Goal: Complete application form

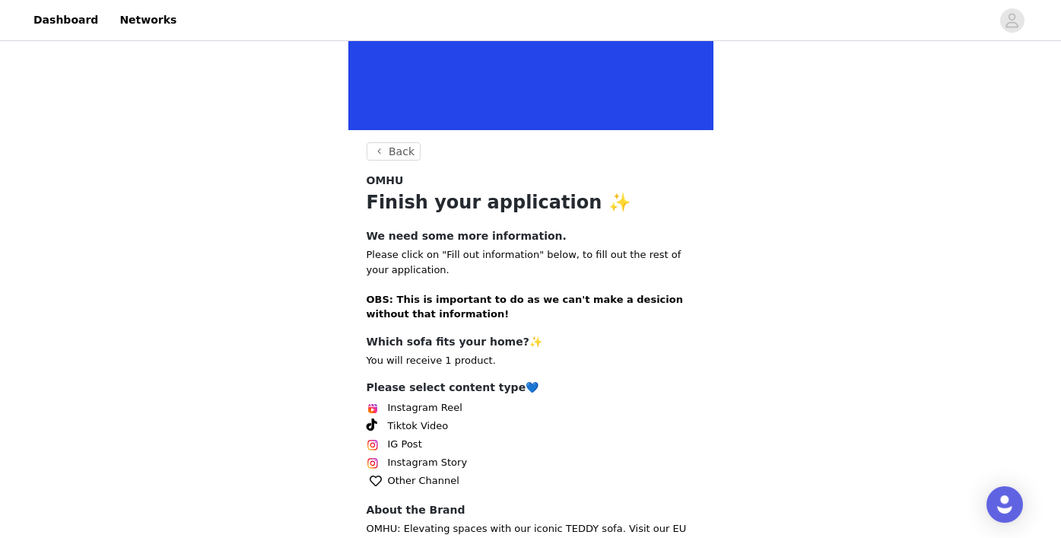
scroll to position [289, 0]
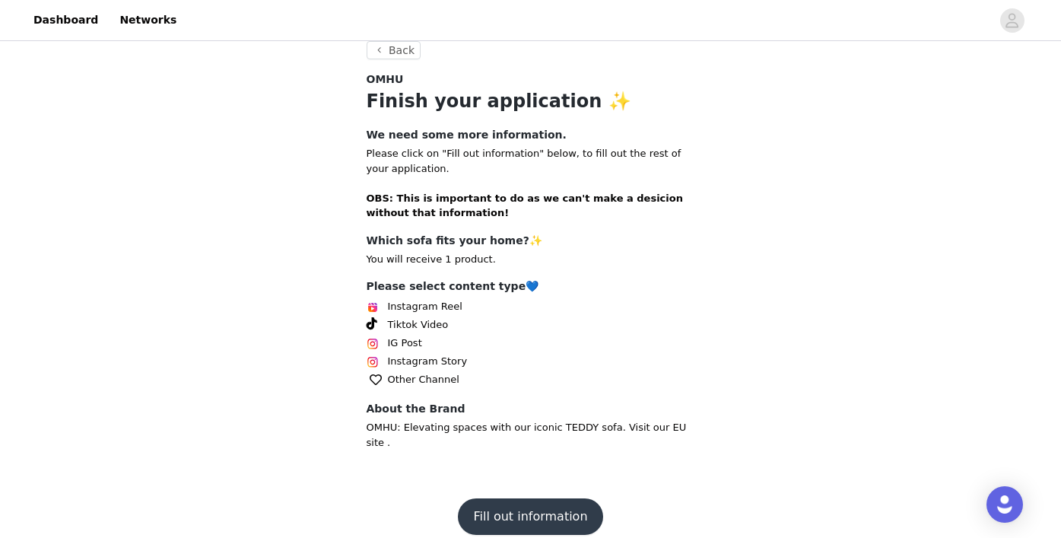
click at [521, 505] on button "Fill out information" at bounding box center [530, 516] width 145 height 37
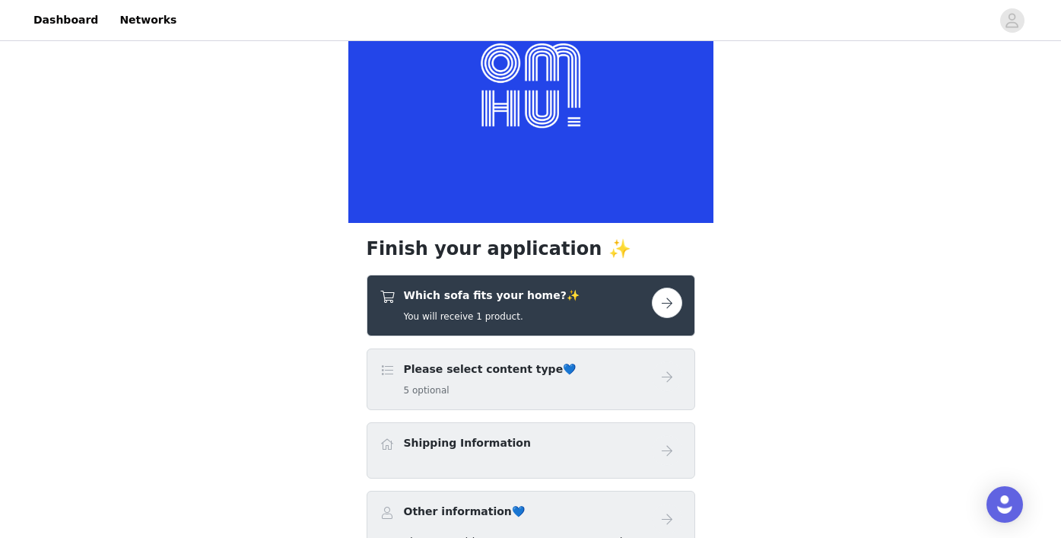
scroll to position [148, 0]
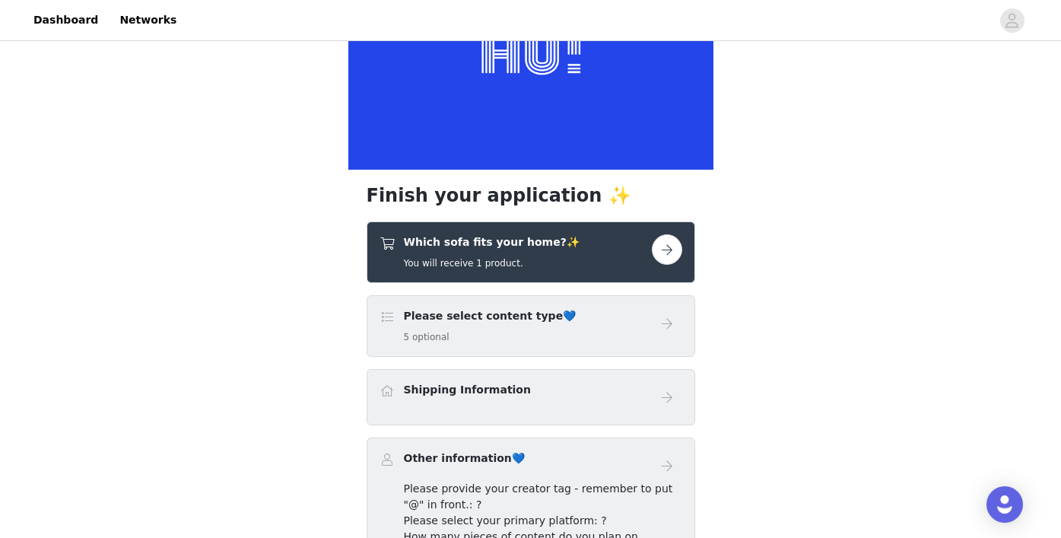
click at [660, 252] on button "button" at bounding box center [667, 249] width 30 height 30
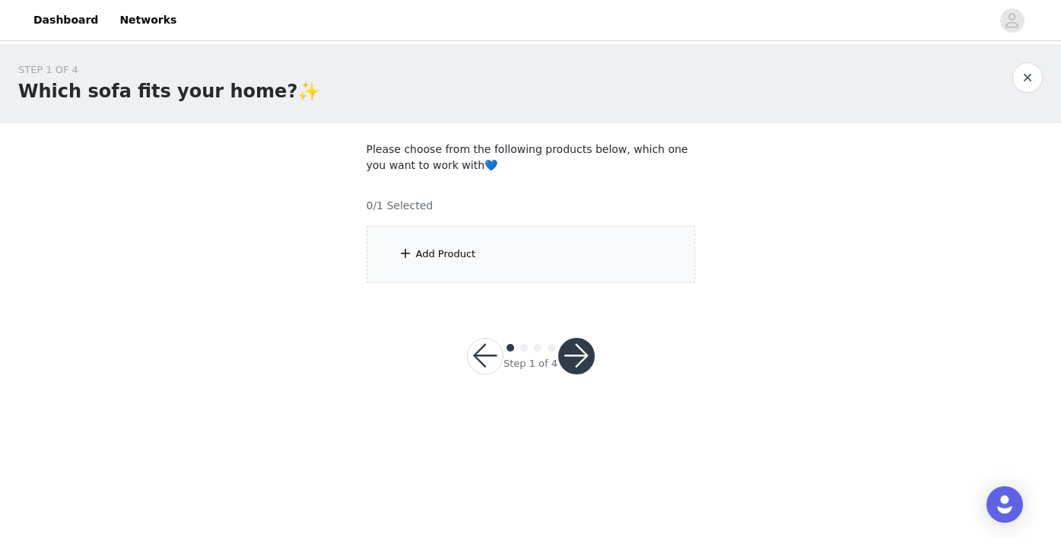
click at [590, 262] on div "Add Product" at bounding box center [531, 254] width 329 height 57
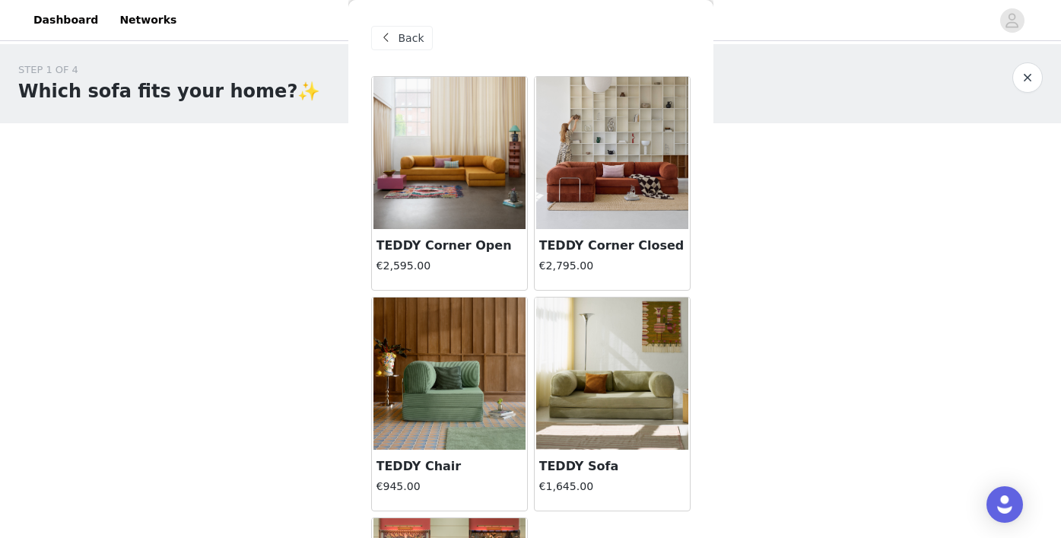
click at [637, 218] on img at bounding box center [612, 153] width 152 height 152
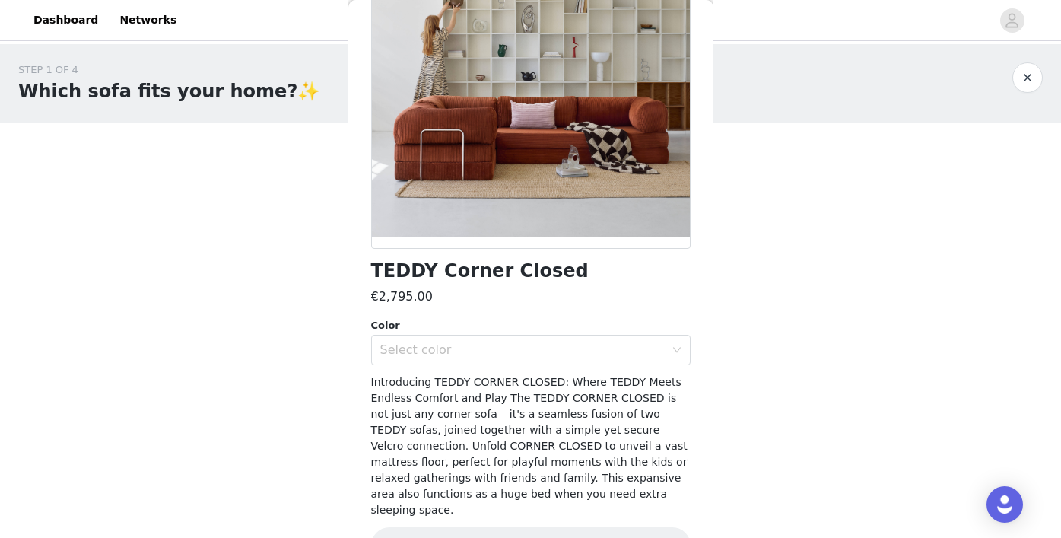
scroll to position [197, 0]
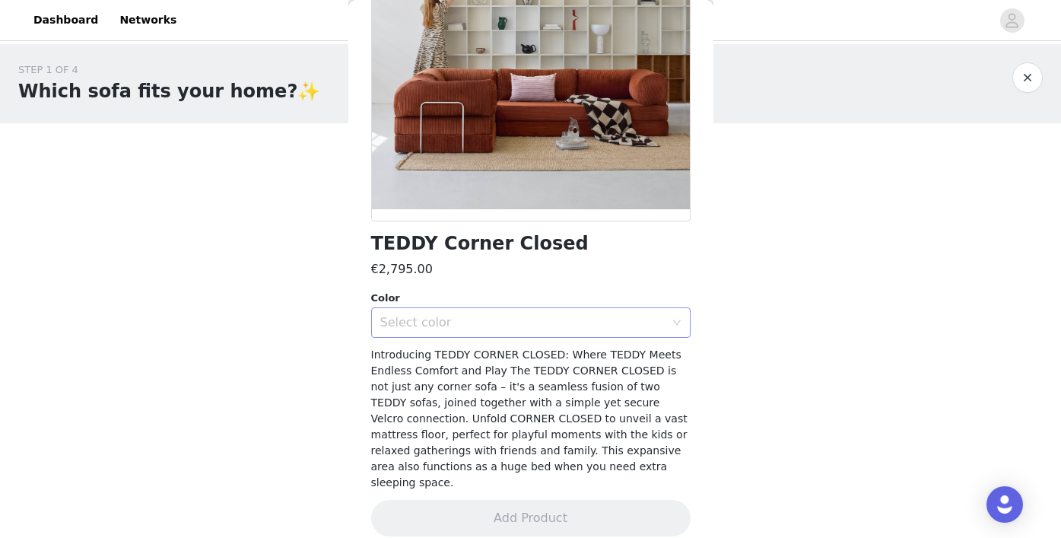
click at [548, 328] on div "Select color" at bounding box center [522, 322] width 284 height 15
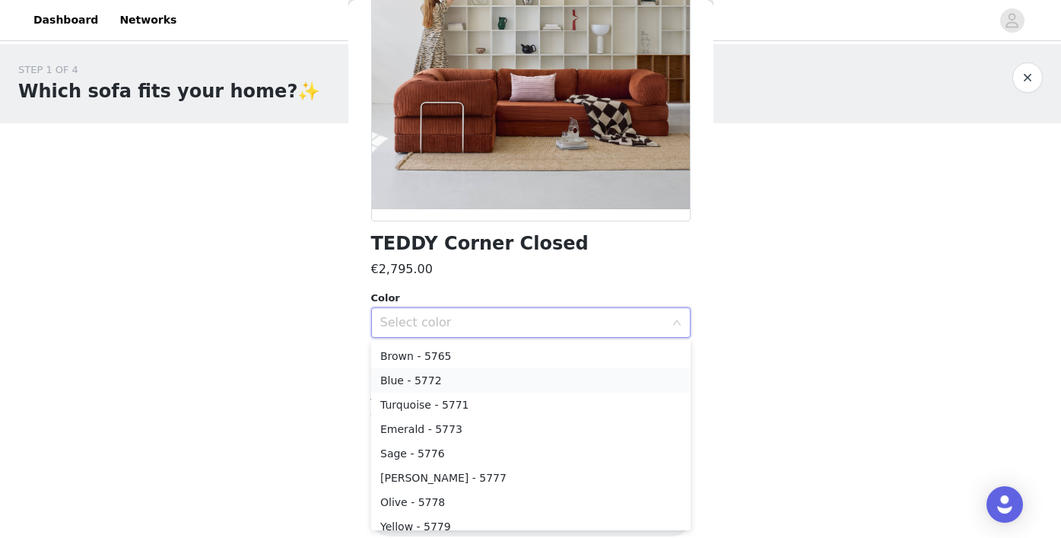
scroll to position [52, 0]
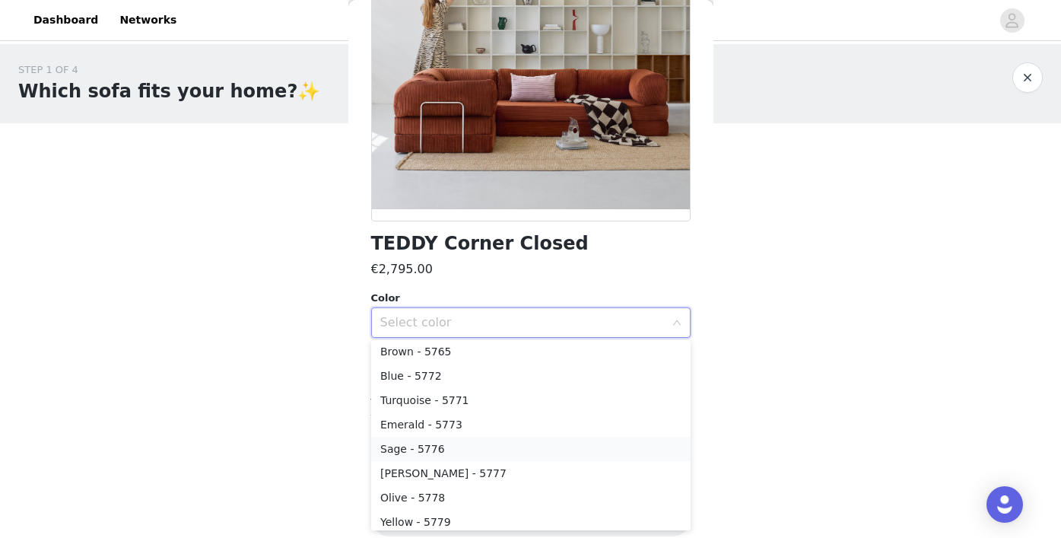
click at [545, 450] on li "Sage - 5776" at bounding box center [530, 449] width 319 height 24
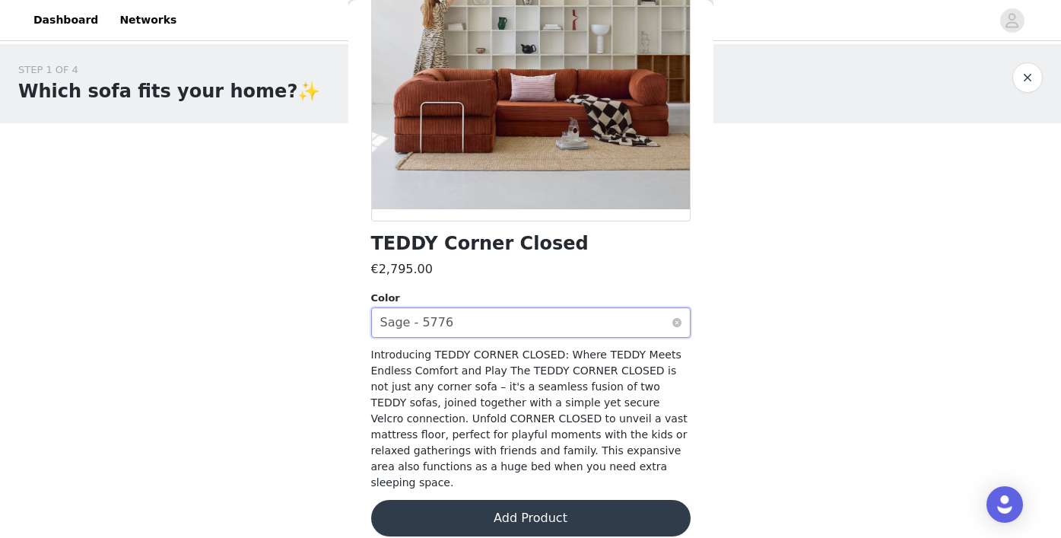
click at [505, 324] on div "Select color Sage - 5776" at bounding box center [525, 322] width 291 height 29
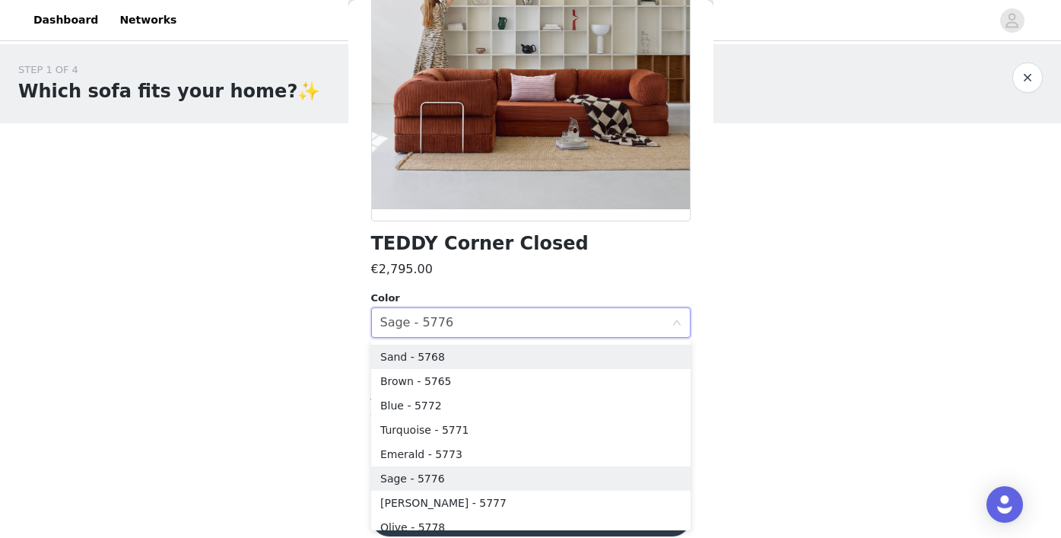
scroll to position [3, 0]
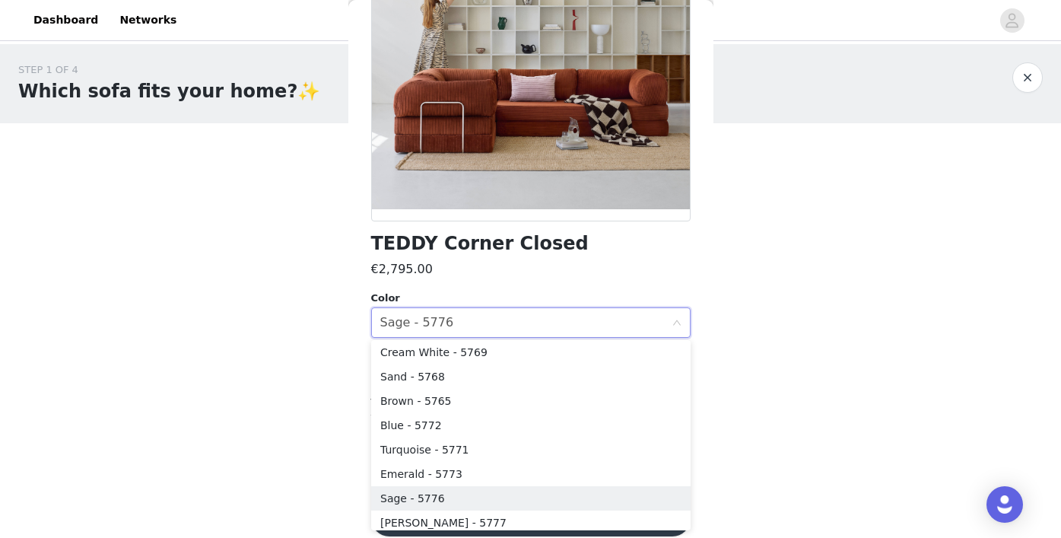
click at [516, 274] on div "€2,795.00" at bounding box center [530, 269] width 319 height 18
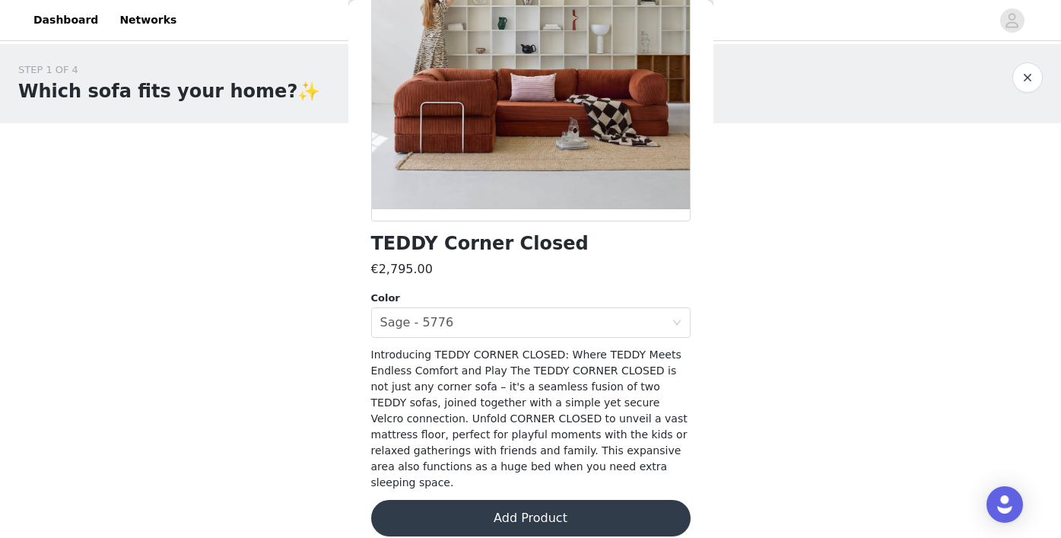
click at [502, 238] on h1 "TEDDY Corner Closed" at bounding box center [480, 244] width 218 height 21
copy div "TEDDY Corner Closed"
click at [520, 317] on div "Select color Sage - 5776" at bounding box center [525, 322] width 291 height 29
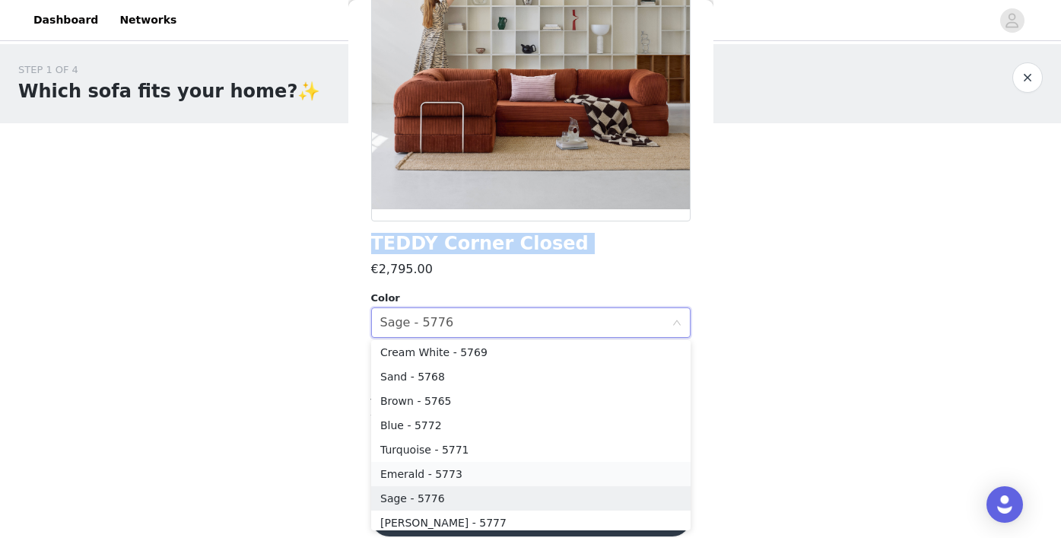
click at [463, 471] on li "Emerald - 5773" at bounding box center [530, 474] width 319 height 24
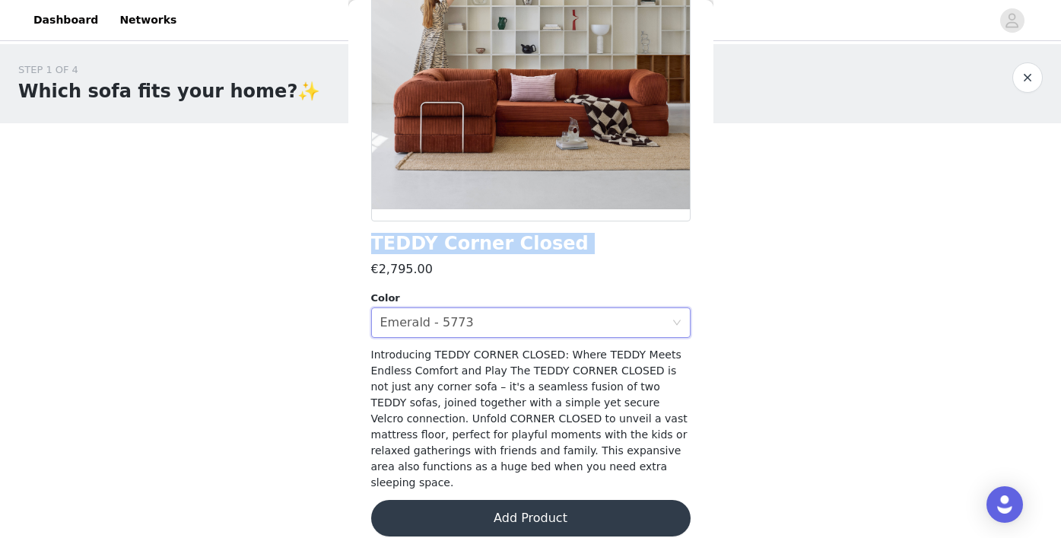
click at [472, 504] on button "Add Product" at bounding box center [530, 518] width 319 height 37
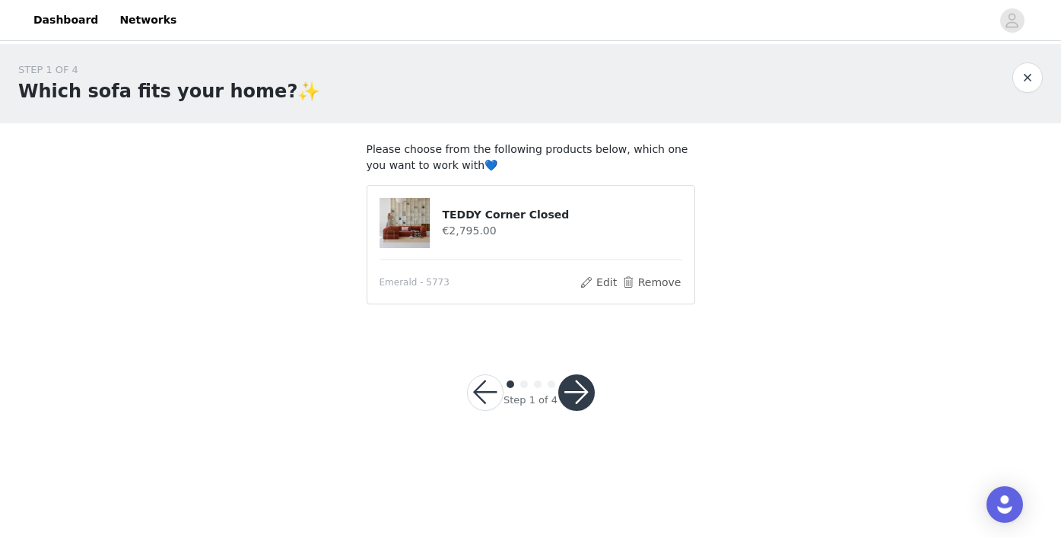
click at [577, 380] on button "button" at bounding box center [576, 392] width 37 height 37
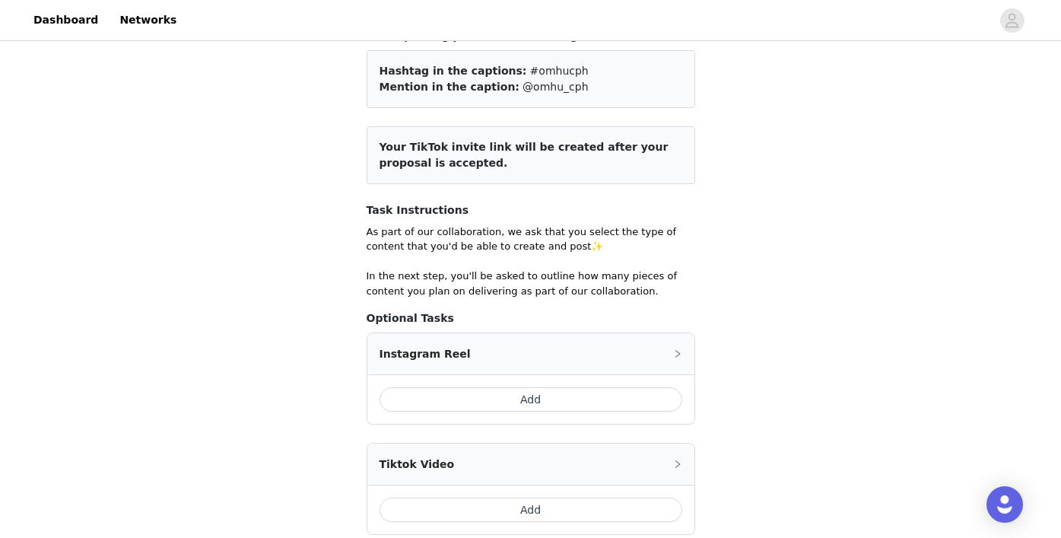
scroll to position [182, 0]
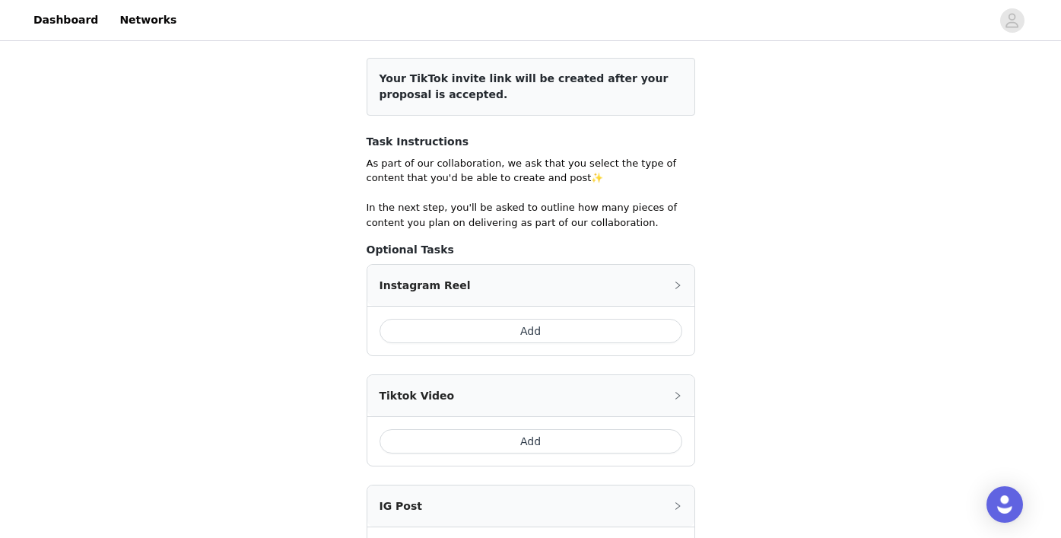
click at [505, 331] on button "Add" at bounding box center [531, 331] width 303 height 24
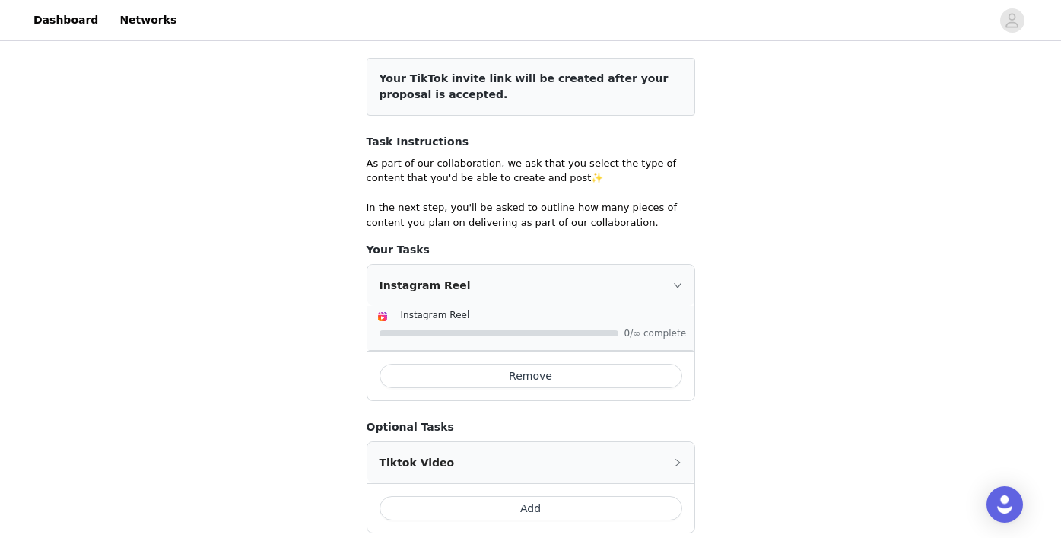
click at [495, 327] on div at bounding box center [533, 333] width 306 height 16
click at [496, 383] on button "Remove" at bounding box center [531, 376] width 303 height 24
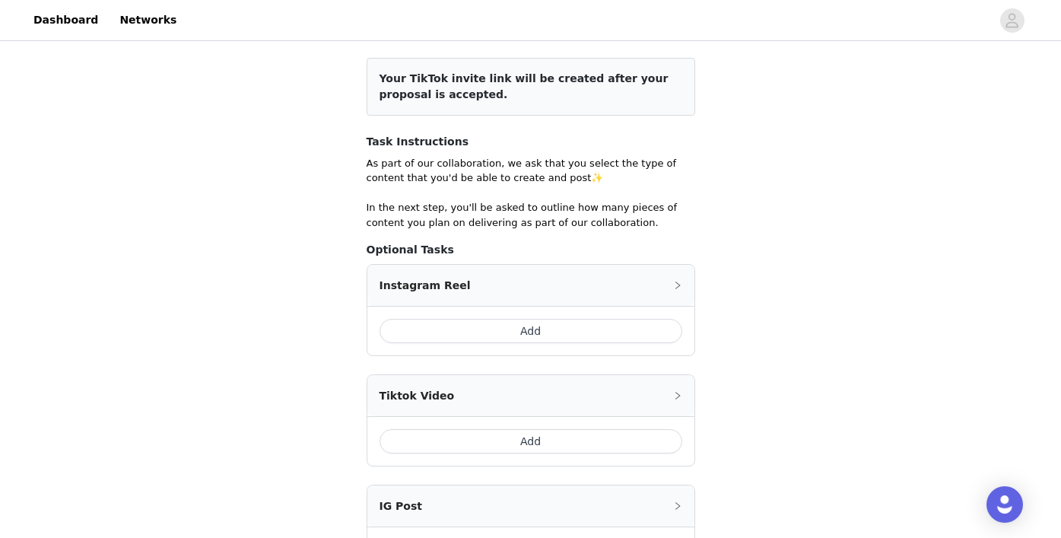
click at [513, 329] on button "Add" at bounding box center [531, 331] width 303 height 24
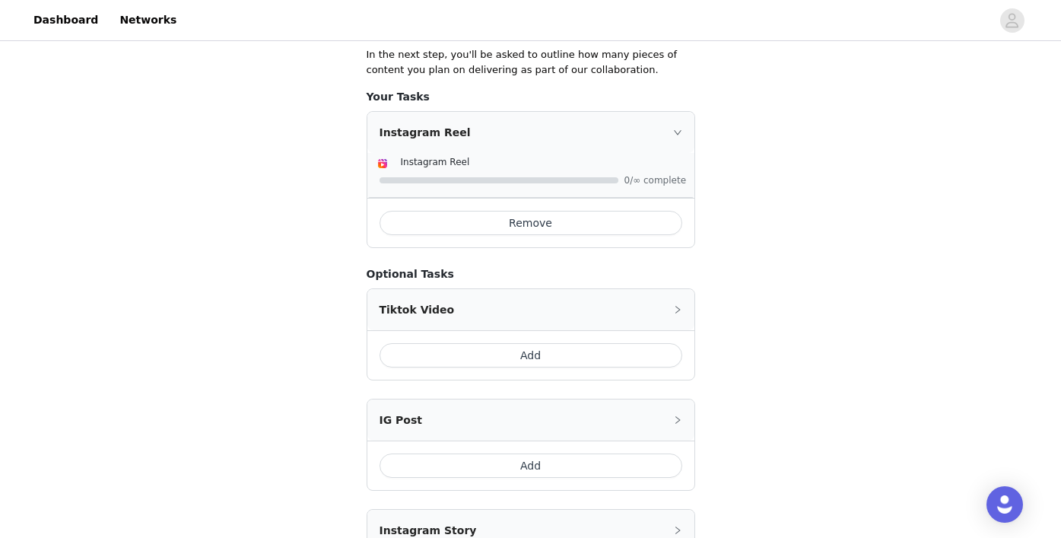
scroll to position [380, 0]
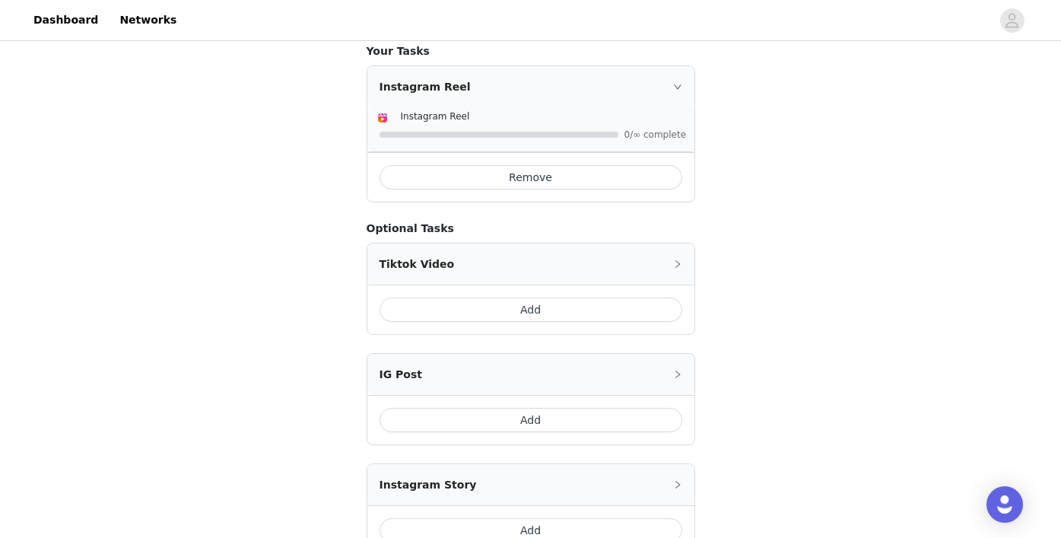
click at [504, 315] on button "Add" at bounding box center [531, 309] width 303 height 24
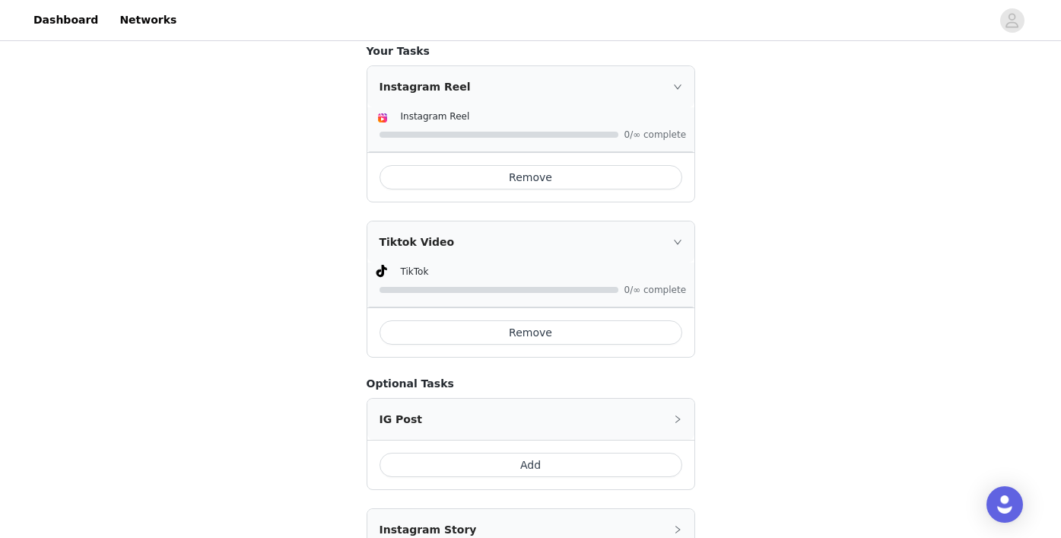
click at [615, 289] on div at bounding box center [499, 290] width 239 height 6
click at [609, 132] on div at bounding box center [499, 135] width 239 height 6
click at [664, 90] on div "Instagram Reel" at bounding box center [530, 86] width 327 height 41
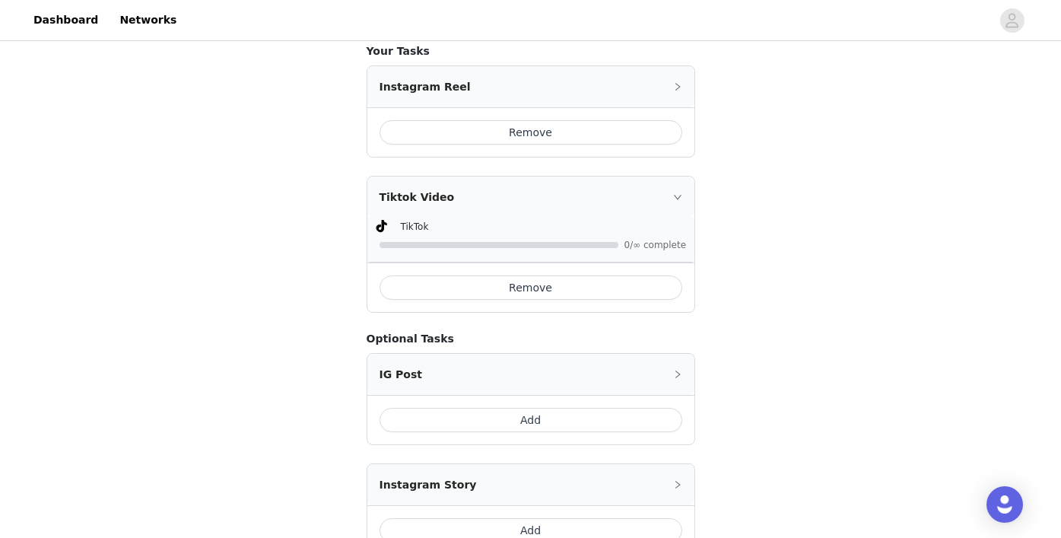
click at [664, 90] on div "Instagram Reel" at bounding box center [530, 86] width 327 height 41
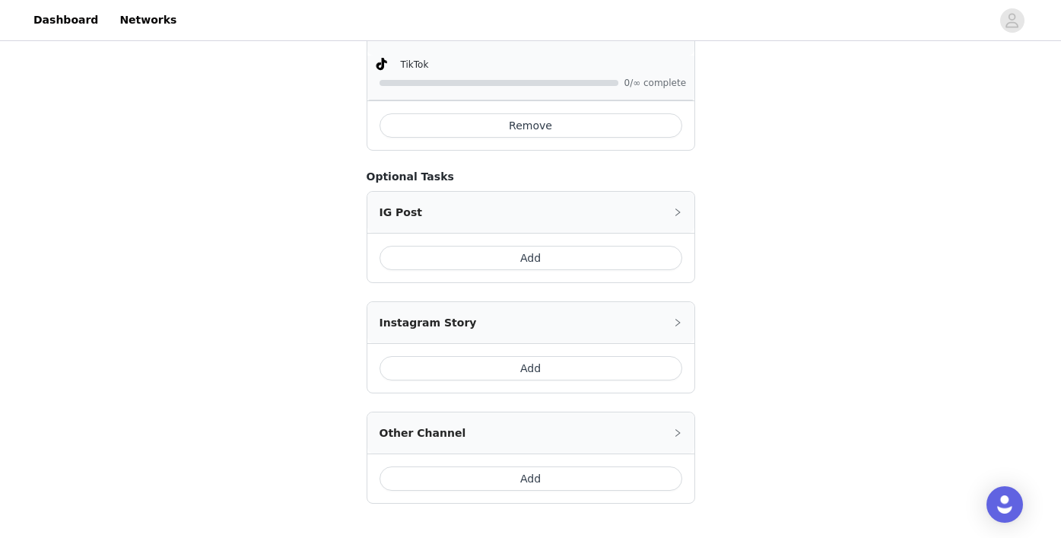
scroll to position [688, 0]
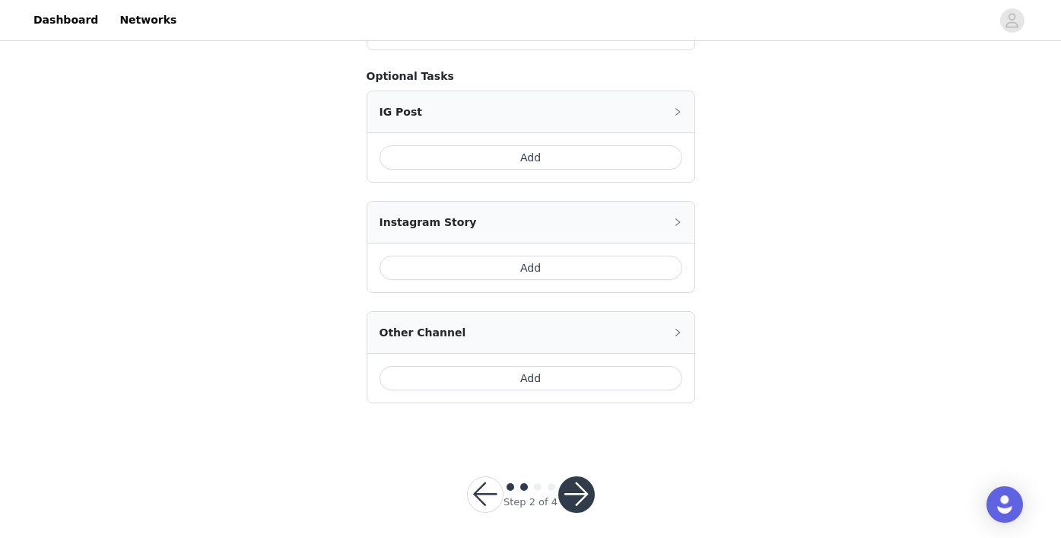
click at [548, 165] on button "Add" at bounding box center [531, 157] width 303 height 24
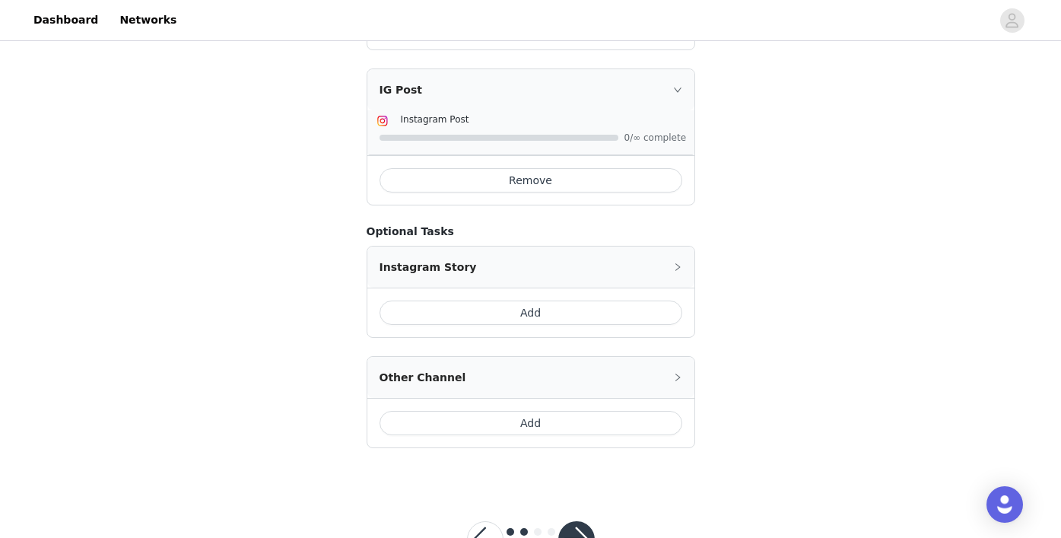
click at [506, 300] on button "Add" at bounding box center [531, 312] width 303 height 24
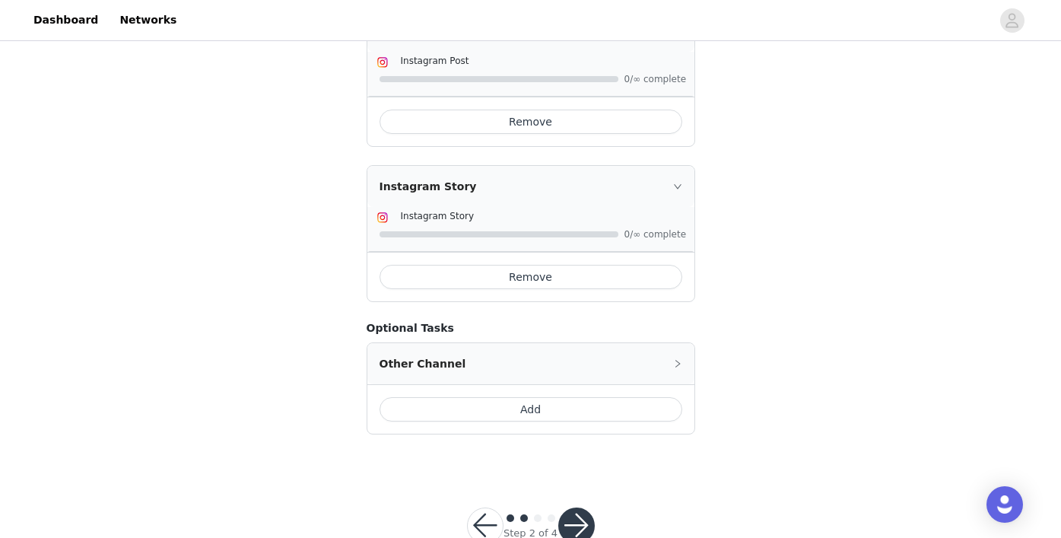
scroll to position [789, 0]
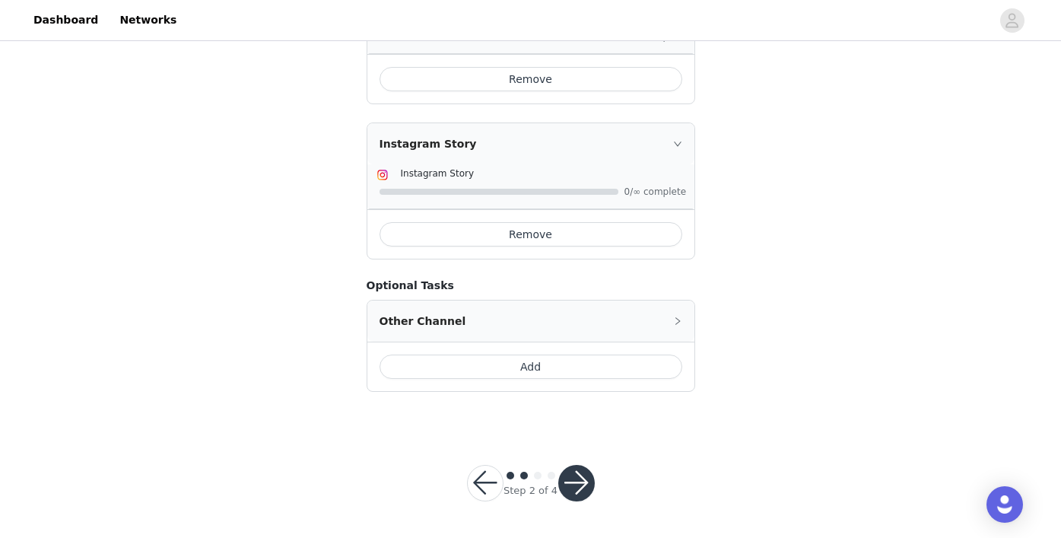
click at [570, 475] on button "button" at bounding box center [576, 483] width 37 height 37
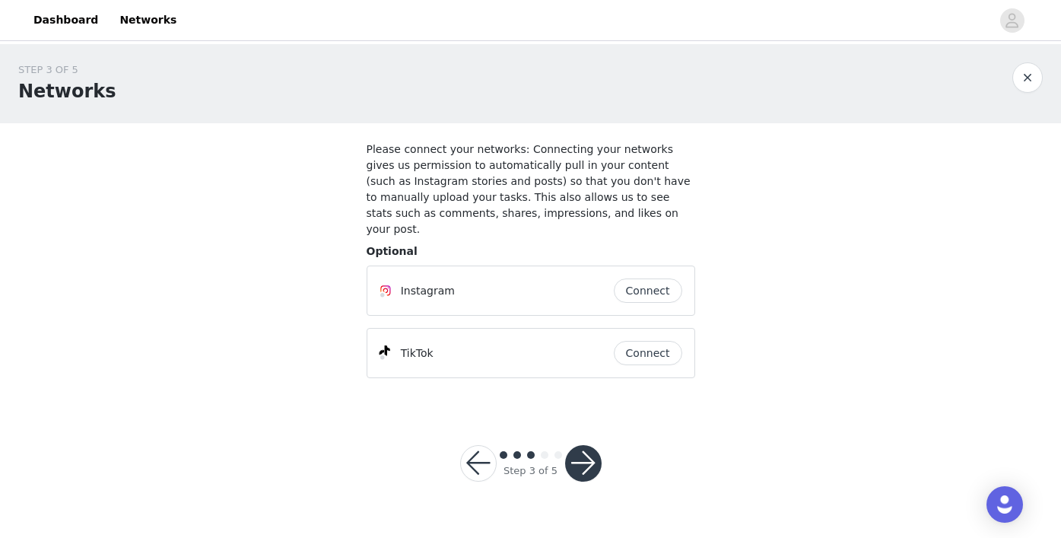
click at [651, 278] on button "Connect" at bounding box center [648, 290] width 68 height 24
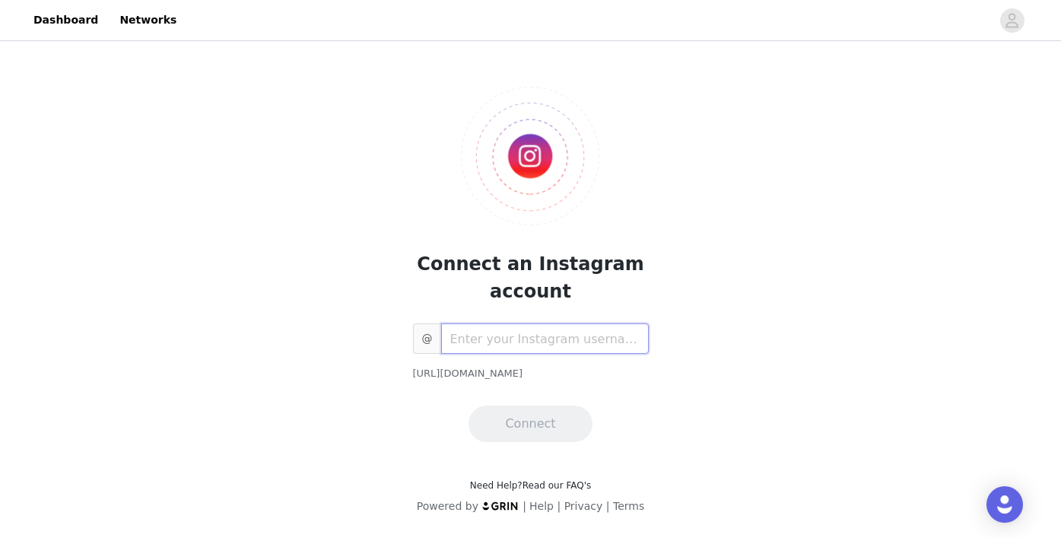
click at [596, 323] on input "text" at bounding box center [545, 338] width 208 height 30
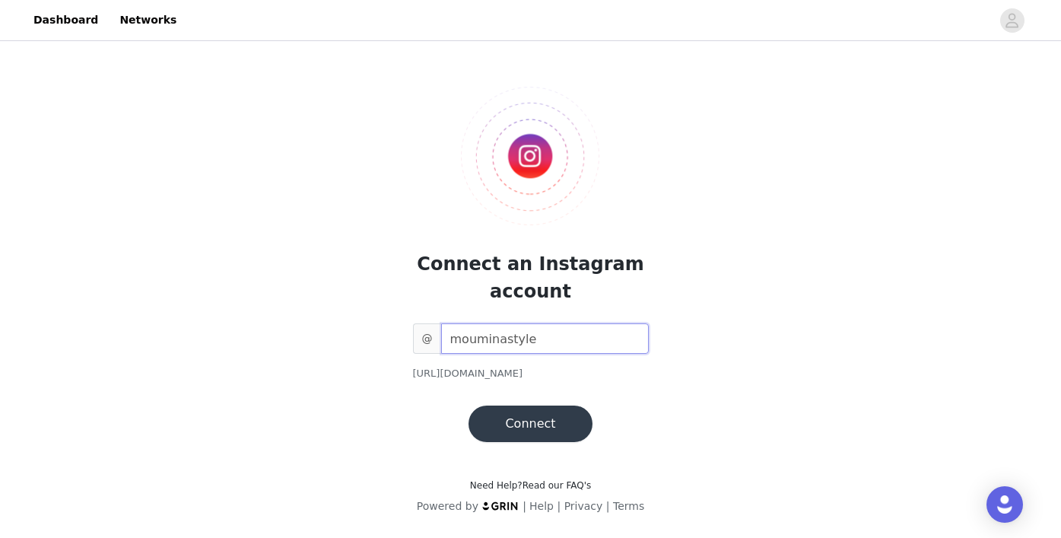
type input "mouminastyle"
click at [551, 418] on button "Connect" at bounding box center [530, 423] width 123 height 37
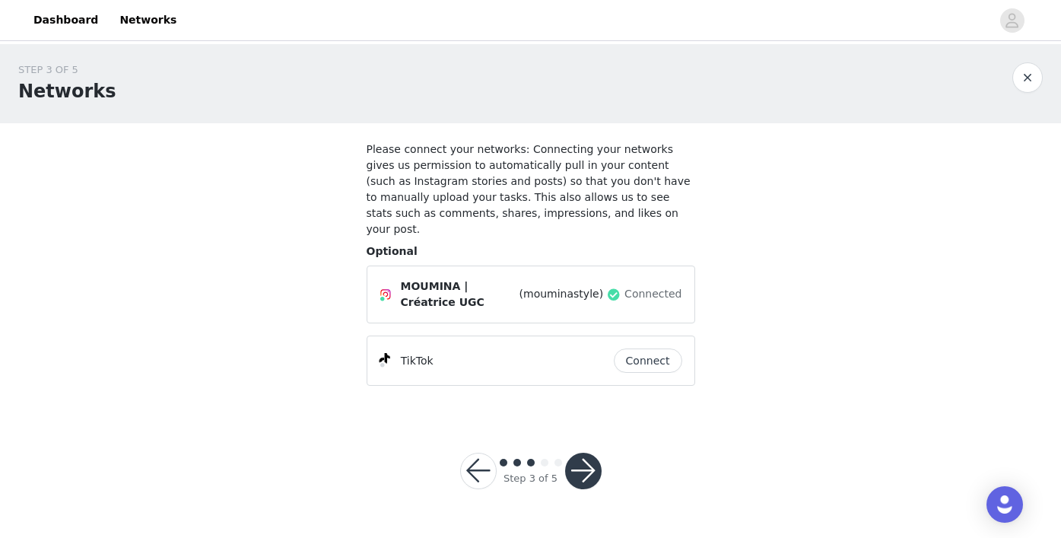
click at [634, 348] on button "Connect" at bounding box center [648, 360] width 68 height 24
click at [567, 453] on button "button" at bounding box center [583, 471] width 37 height 37
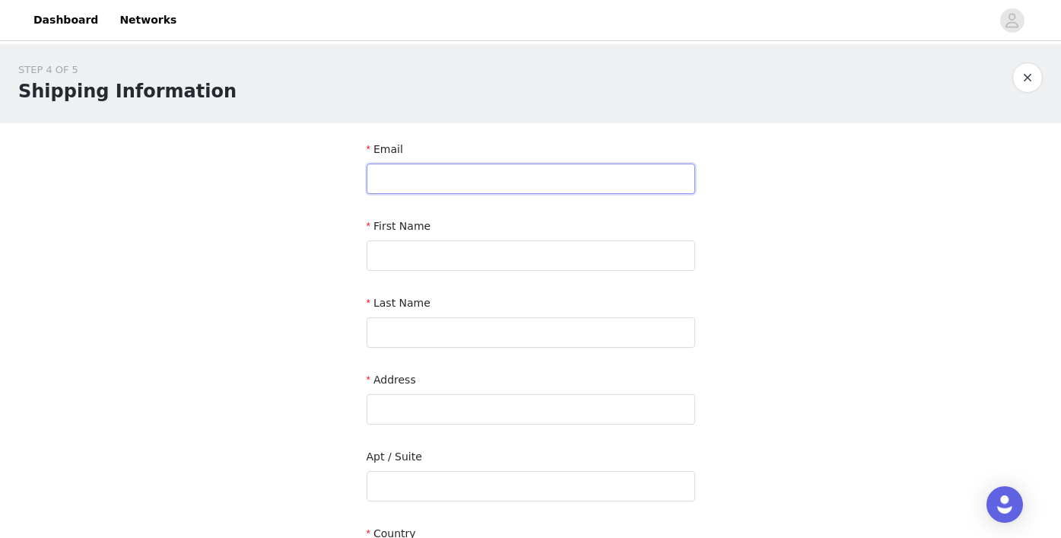
click at [413, 174] on input "text" at bounding box center [531, 179] width 329 height 30
type input "contactmouminastyle@gmail.com"
type input "H"
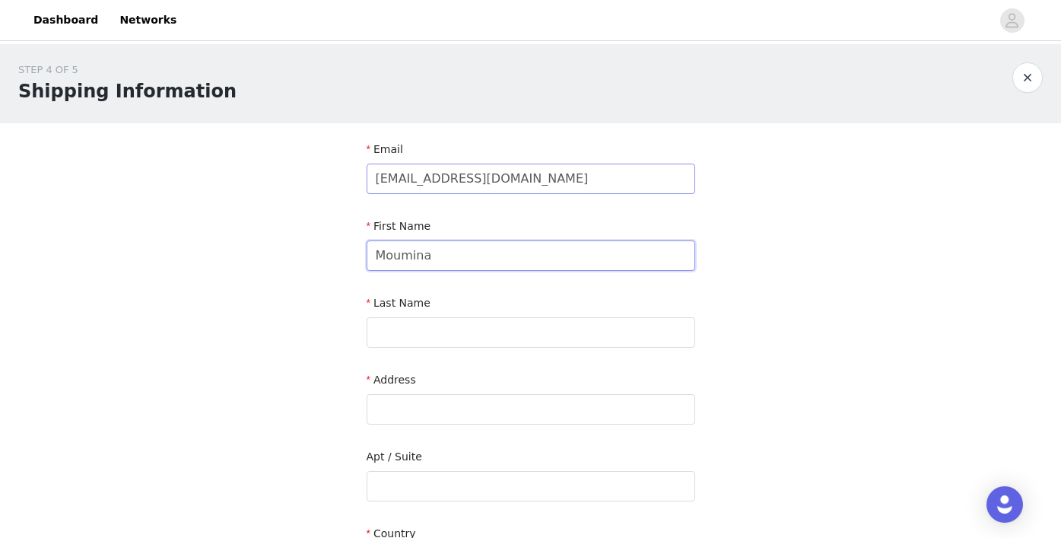
type input "Moumina"
type input "White"
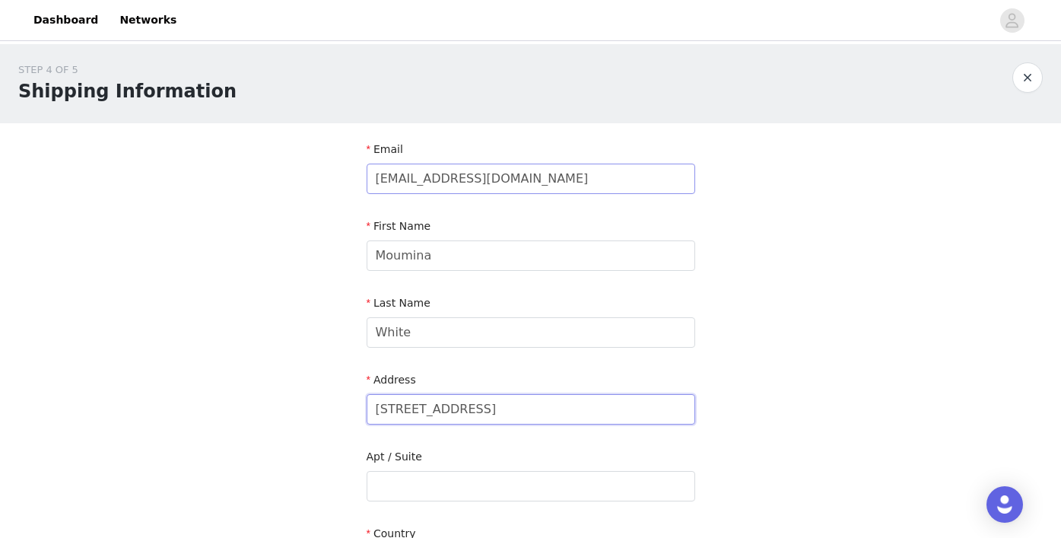
type input "92 boulevard Yvues Guillou"
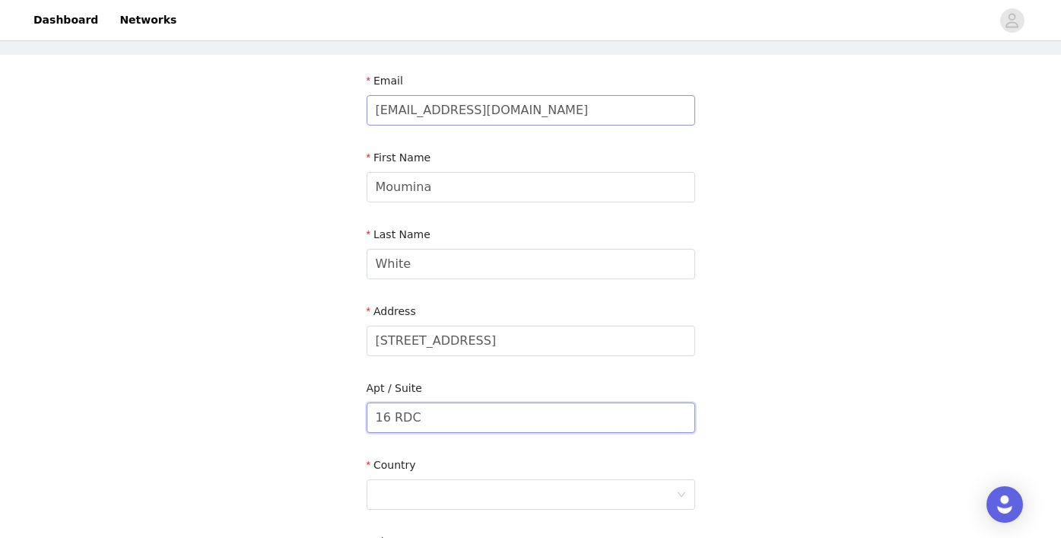
scroll to position [169, 0]
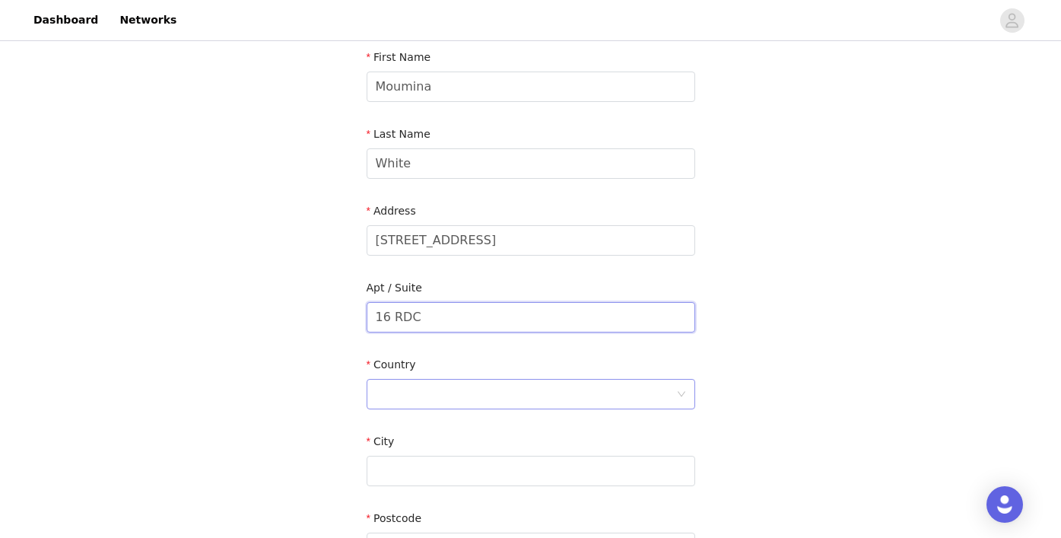
type input "16 RDC"
click at [388, 396] on div at bounding box center [526, 394] width 300 height 29
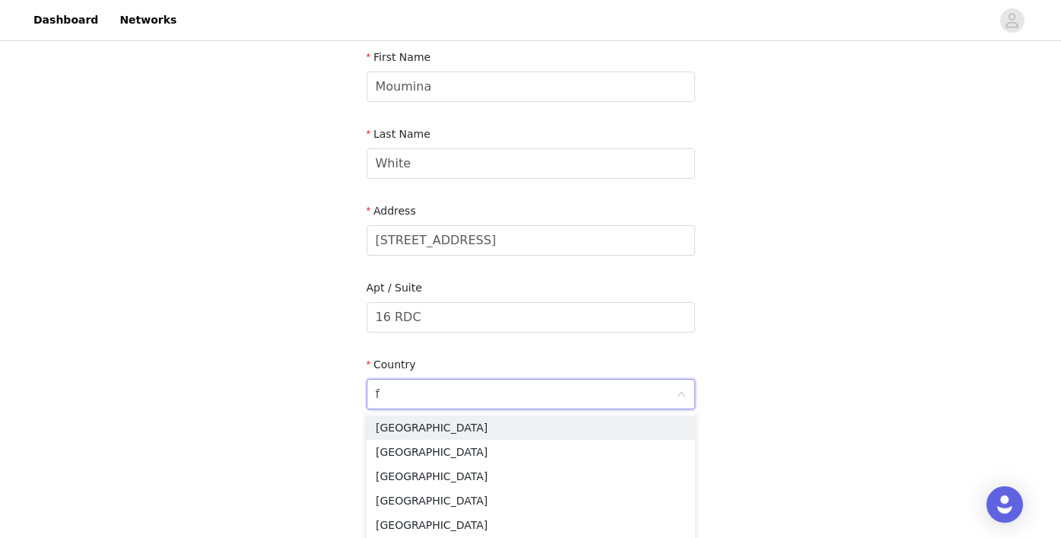
type input "fr"
click at [393, 457] on li "France" at bounding box center [531, 452] width 329 height 24
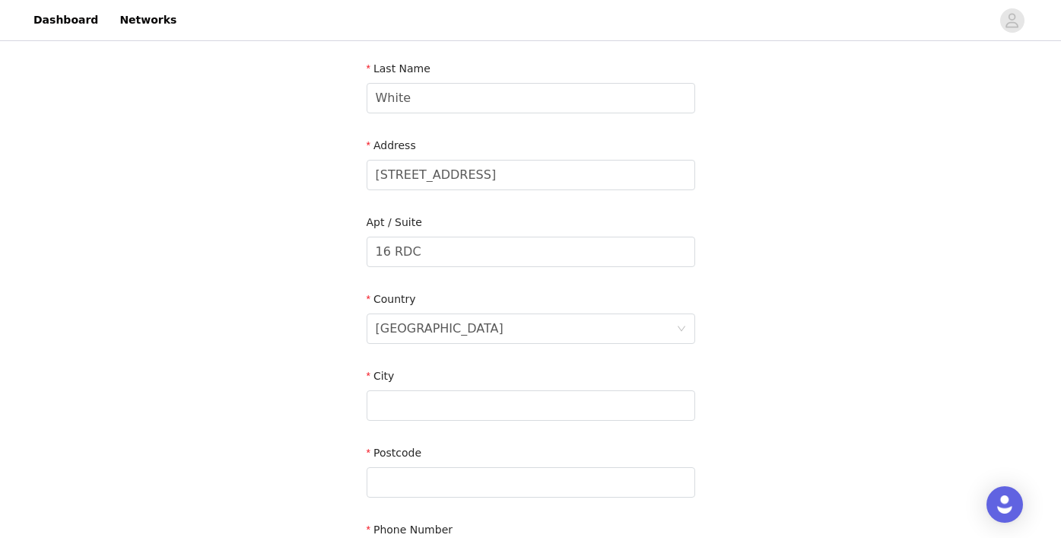
scroll to position [368, 0]
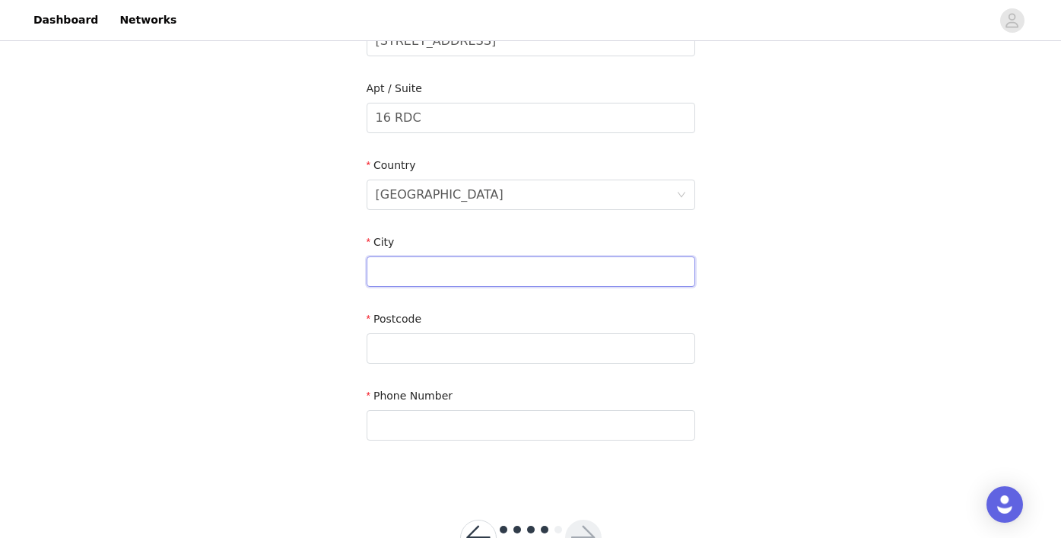
click at [411, 269] on input "text" at bounding box center [531, 271] width 329 height 30
type input "Caen"
click at [386, 347] on input "text" at bounding box center [531, 348] width 329 height 30
type input "14000"
click at [402, 415] on input "text" at bounding box center [531, 425] width 329 height 30
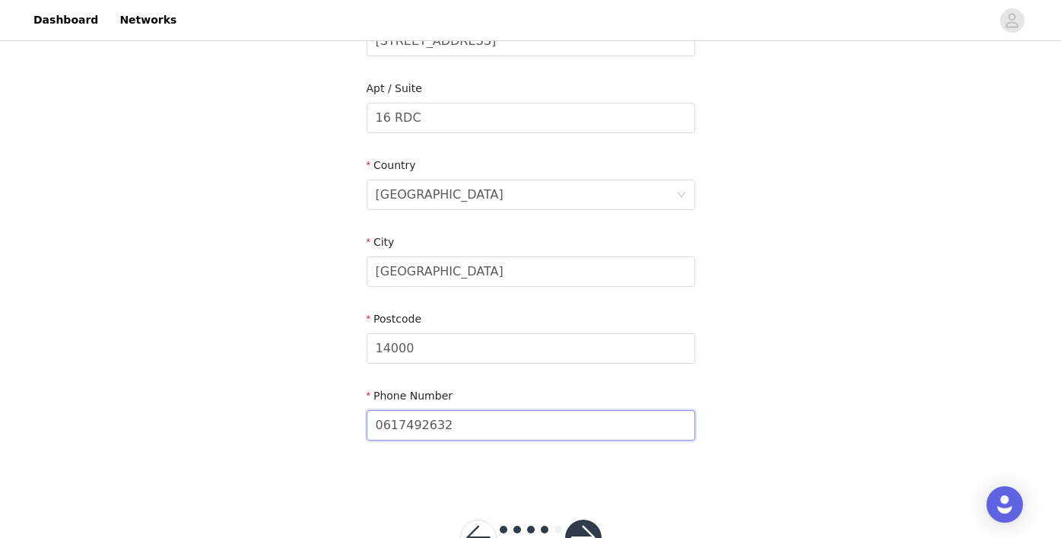
type input "0617492632"
click at [298, 452] on div "STEP 4 OF 5 Shipping Information Email contactmouminastyle@gmail.com First Name…" at bounding box center [530, 79] width 1061 height 807
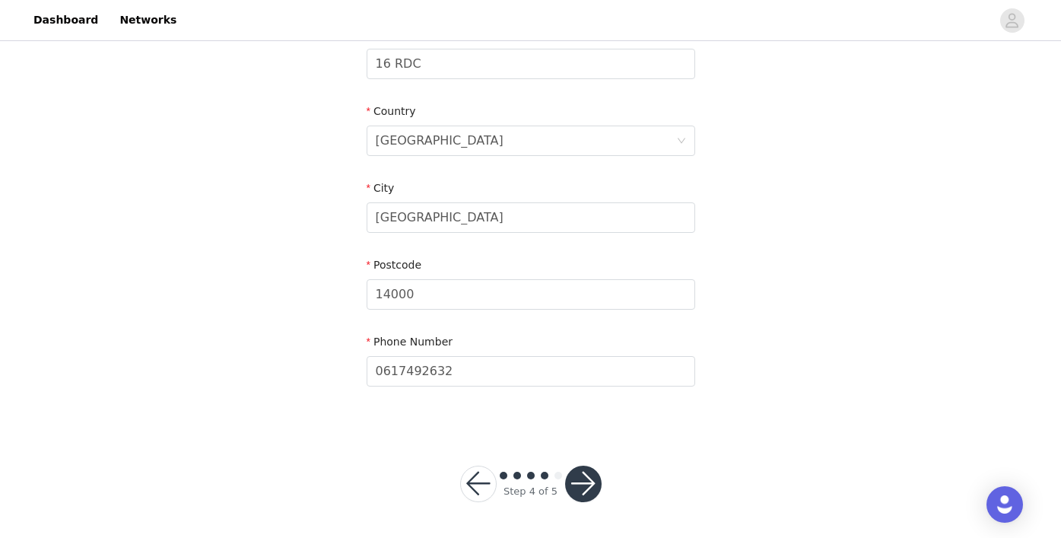
click at [596, 475] on button "button" at bounding box center [583, 484] width 37 height 37
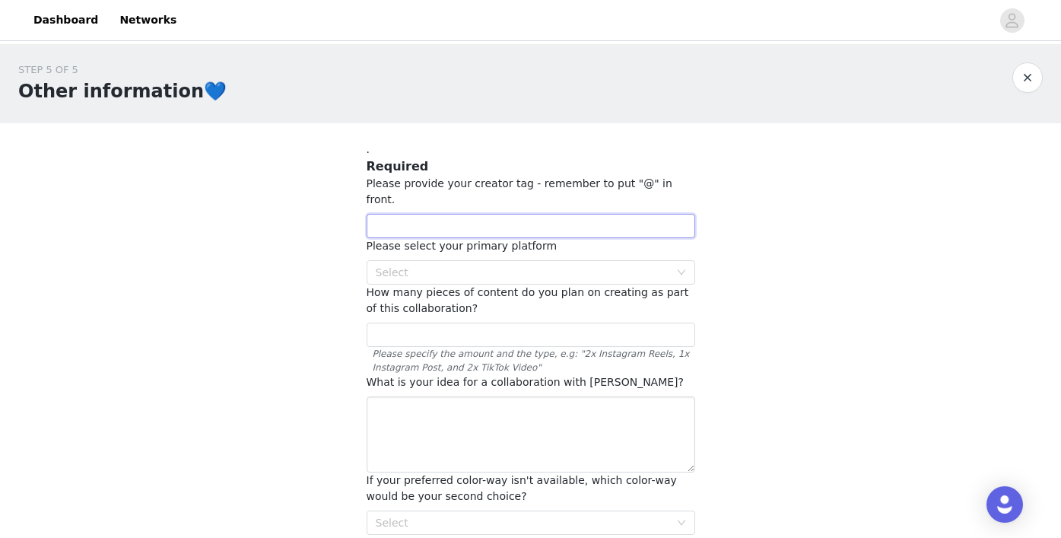
click at [553, 214] on input "text" at bounding box center [531, 226] width 329 height 24
click at [539, 265] on div "Select" at bounding box center [523, 272] width 294 height 15
type input "@mouminastyle"
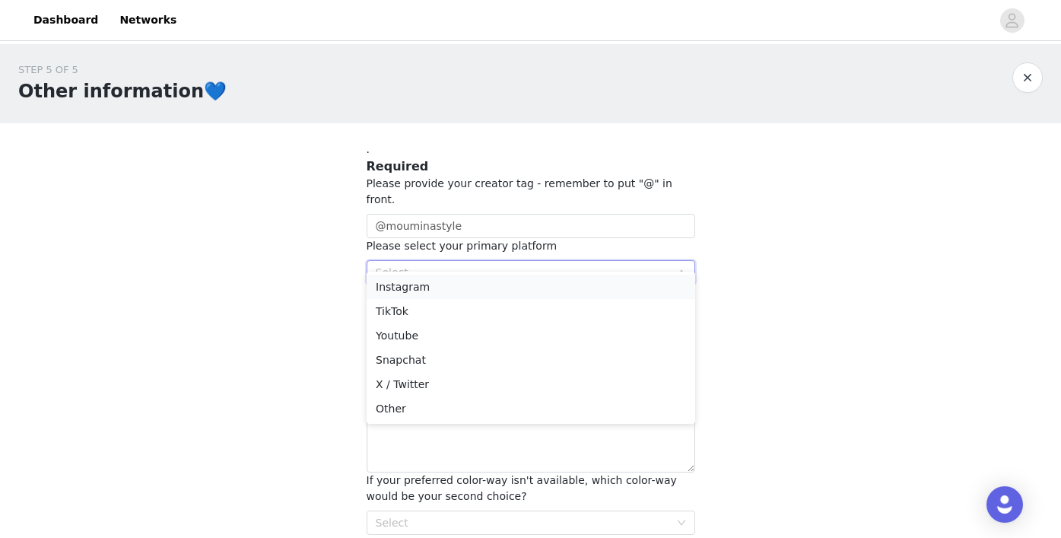
click at [529, 291] on li "Instagram" at bounding box center [531, 287] width 329 height 24
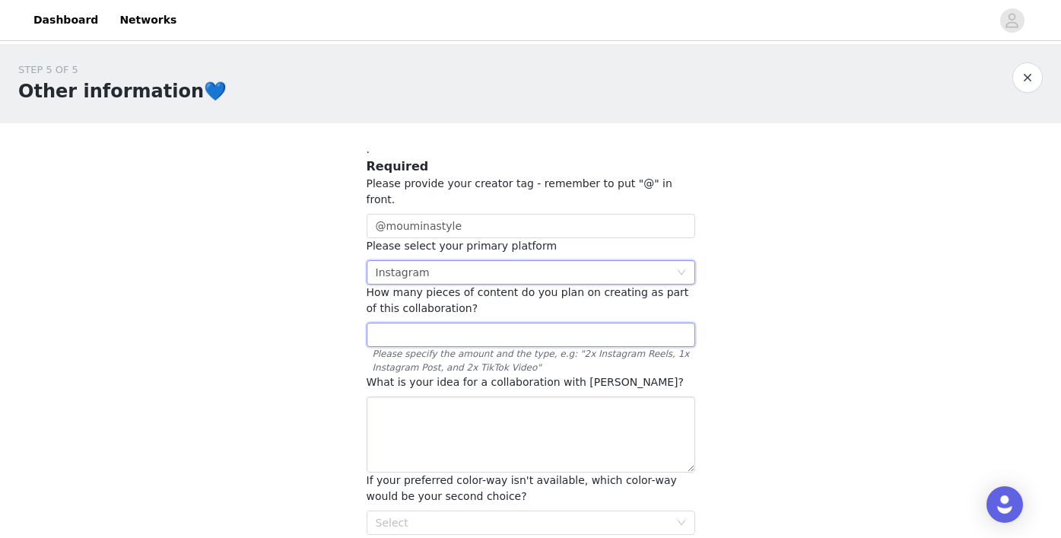
click at [514, 323] on input "text" at bounding box center [531, 335] width 329 height 24
type input "6"
click at [472, 407] on textarea at bounding box center [531, 434] width 329 height 76
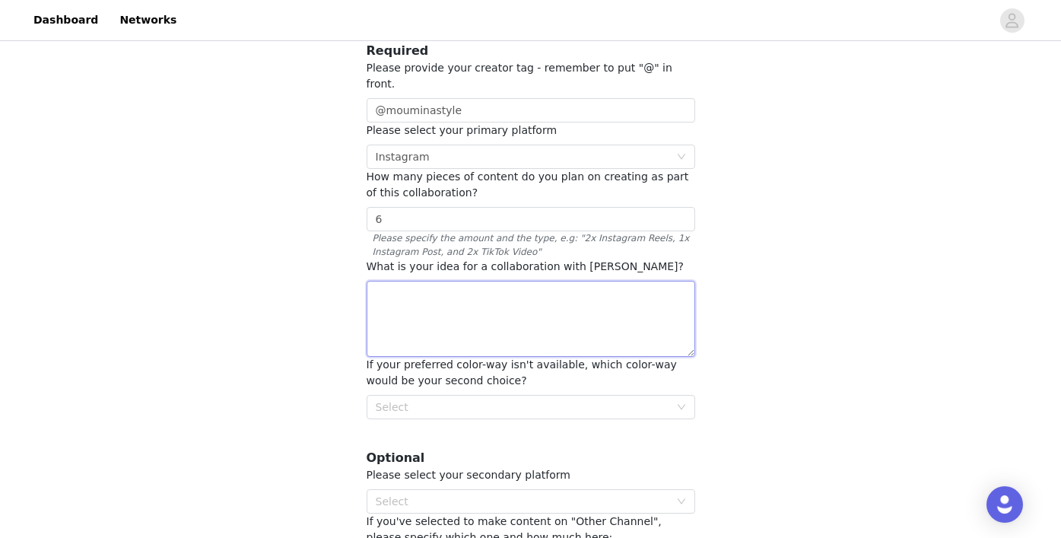
scroll to position [125, 0]
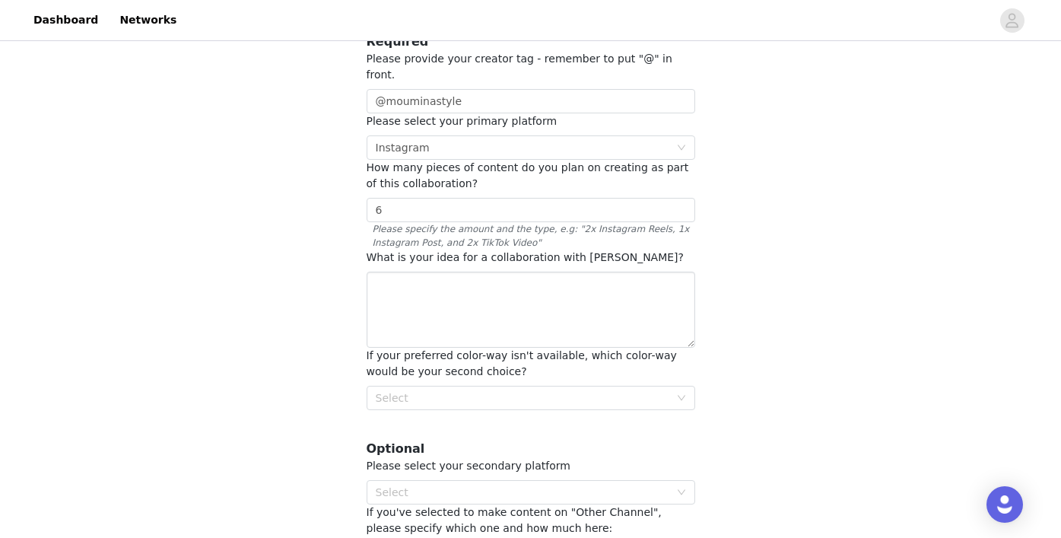
click at [573, 251] on span "What is your idea for a collaboration with OMHU?" at bounding box center [526, 257] width 318 height 12
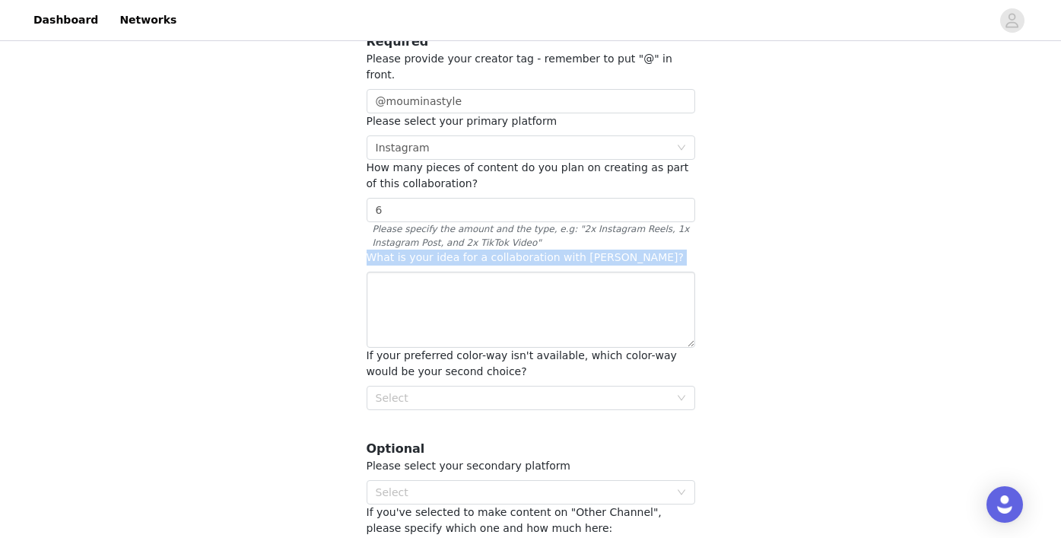
click at [573, 251] on span "What is your idea for a collaboration with OMHU?" at bounding box center [526, 257] width 318 height 12
copy div "What is your idea for a collaboration with OMHU?"
click at [564, 390] on div "Select" at bounding box center [523, 397] width 294 height 15
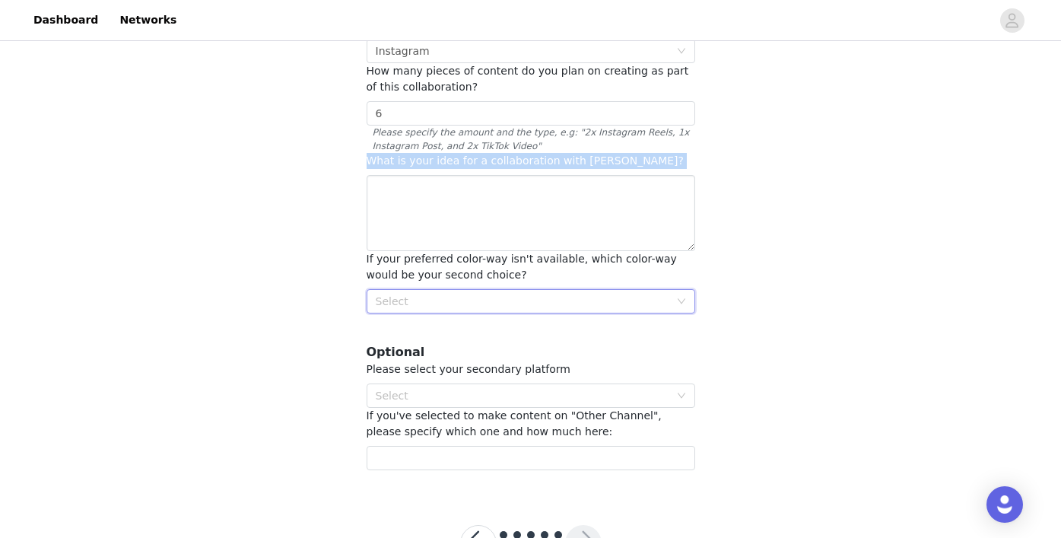
scroll to position [3, 0]
click at [606, 294] on div "Select" at bounding box center [523, 301] width 294 height 15
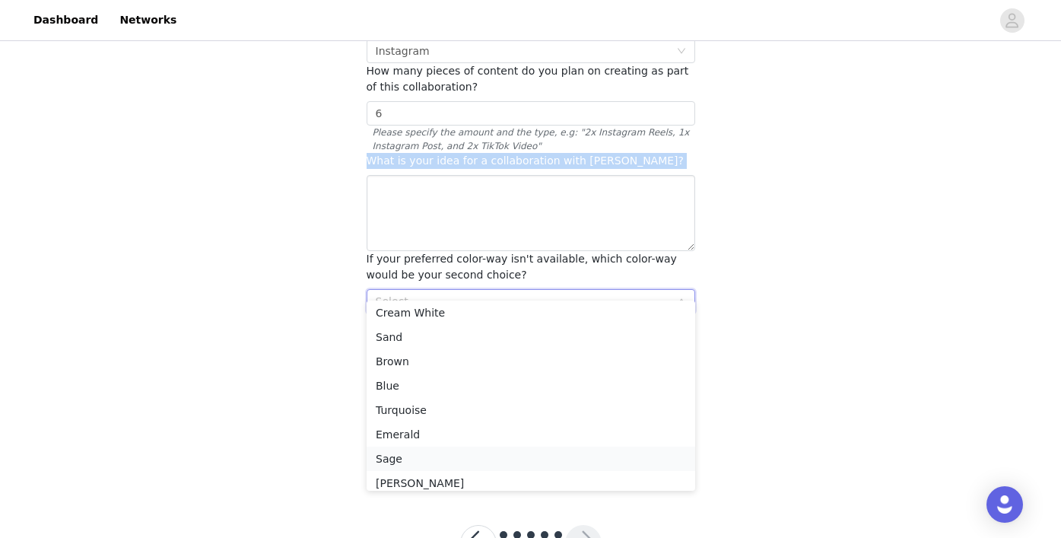
click at [548, 456] on li "Sage" at bounding box center [531, 459] width 329 height 24
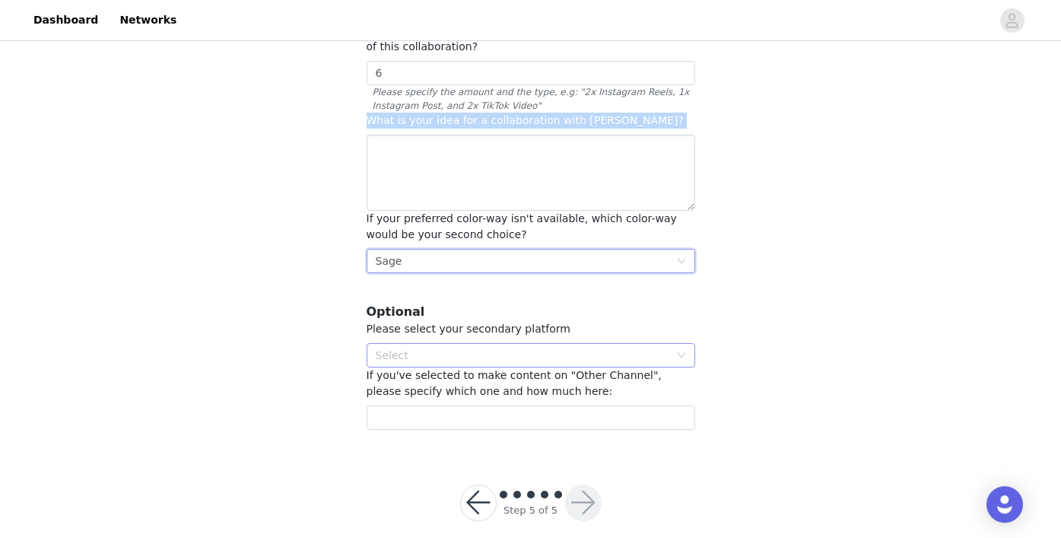
scroll to position [265, 0]
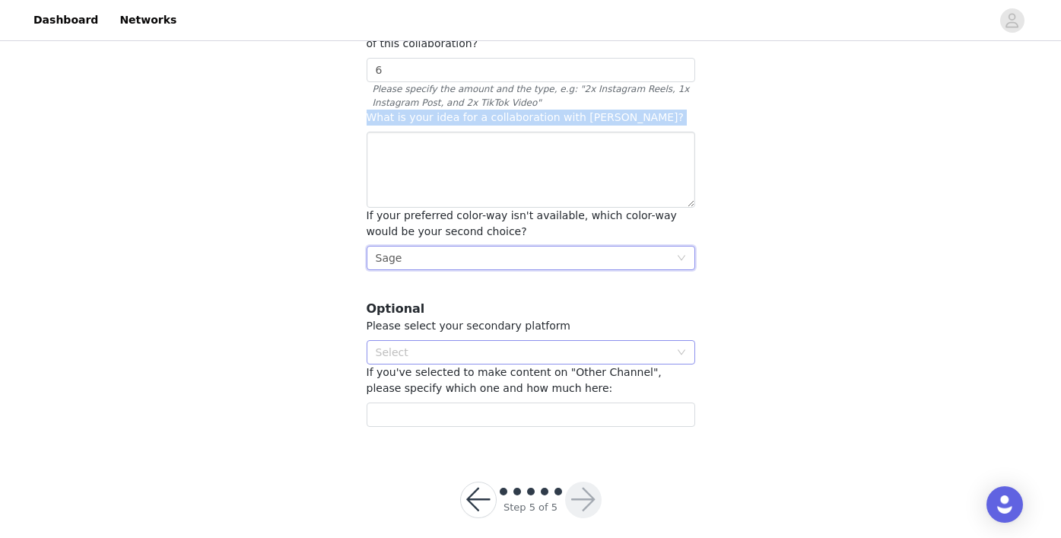
click at [506, 345] on div "Select" at bounding box center [523, 352] width 294 height 15
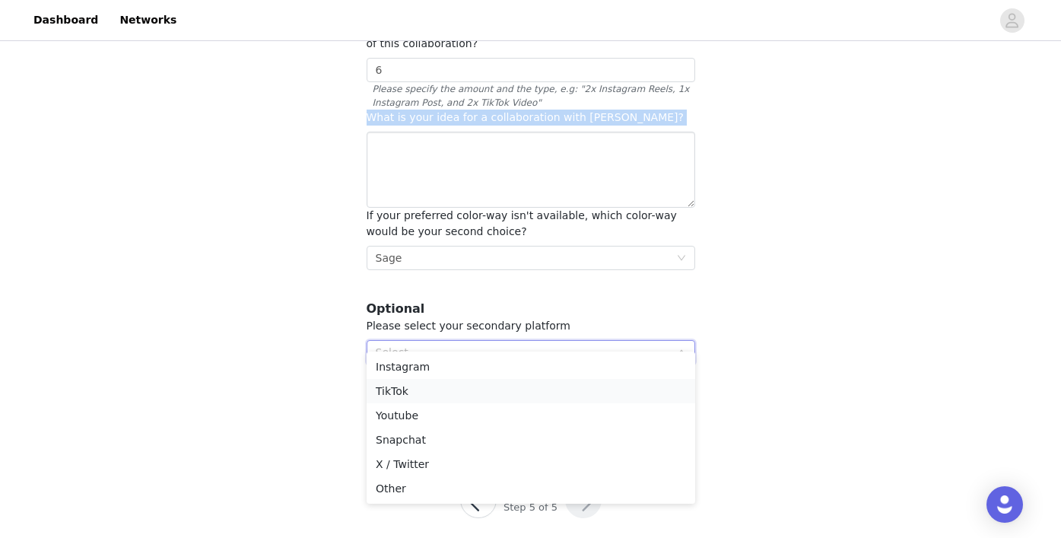
click at [496, 380] on li "TikTok" at bounding box center [531, 391] width 329 height 24
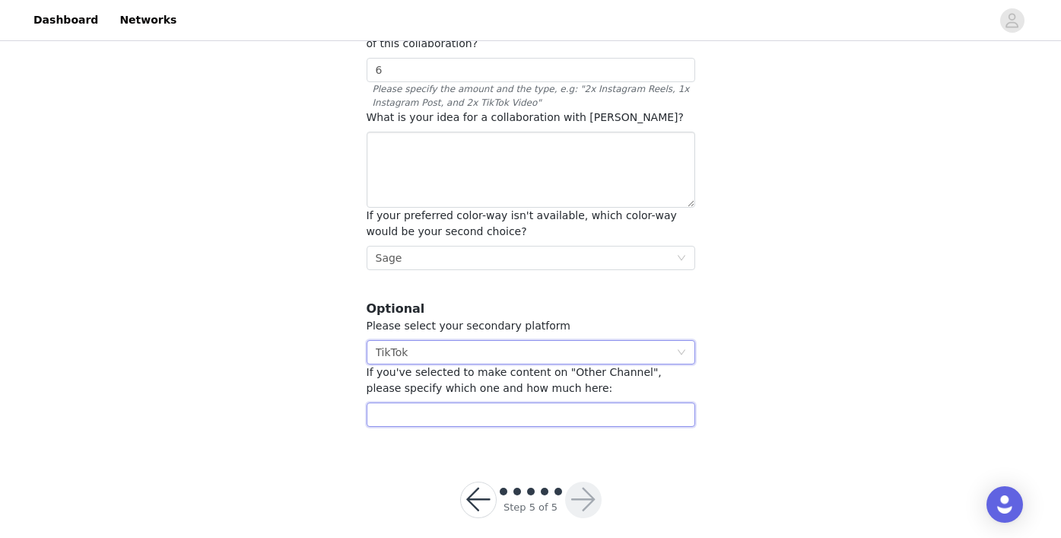
click at [490, 402] on input "text" at bounding box center [531, 414] width 329 height 24
type input "6"
click at [469, 132] on textarea at bounding box center [531, 170] width 329 height 76
paste textarea "For a collaboration with OMHU, I would love to create a mix of aesthetic lifest…"
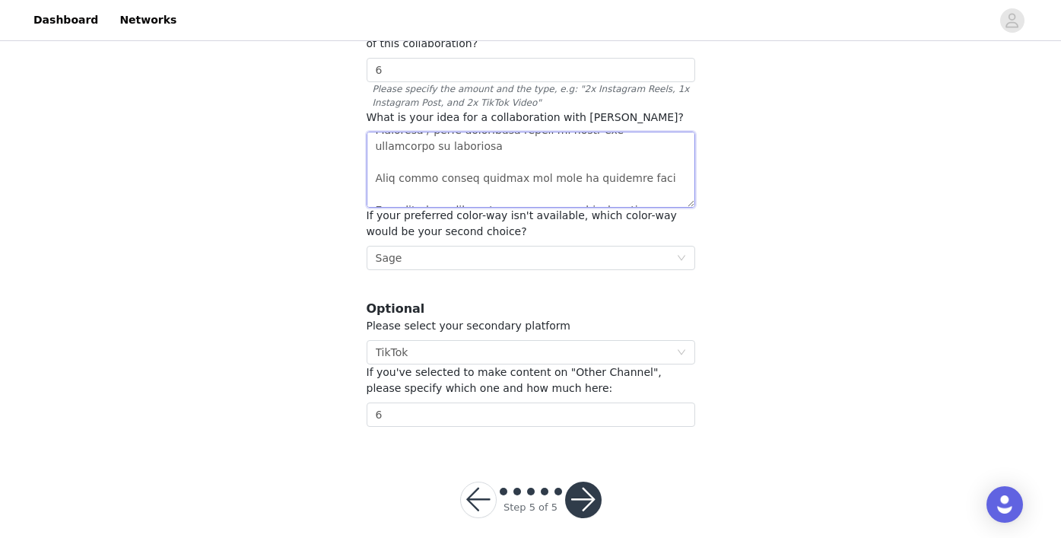
scroll to position [395, 0]
type textarea "For a collaboration with OMHU, I would love to create a mix of aesthetic lifest…"
click at [592, 482] on button "button" at bounding box center [583, 500] width 37 height 37
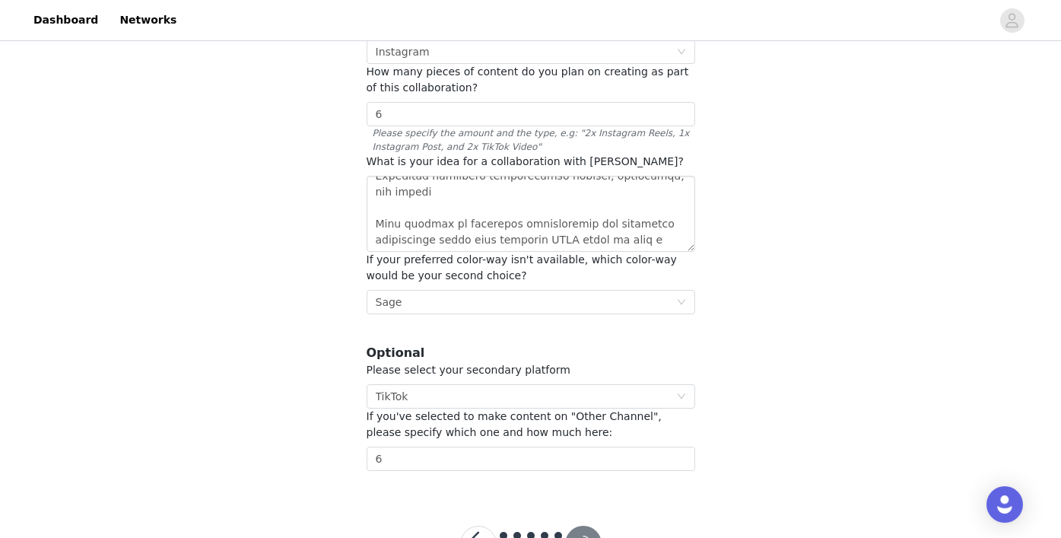
scroll to position [143, 0]
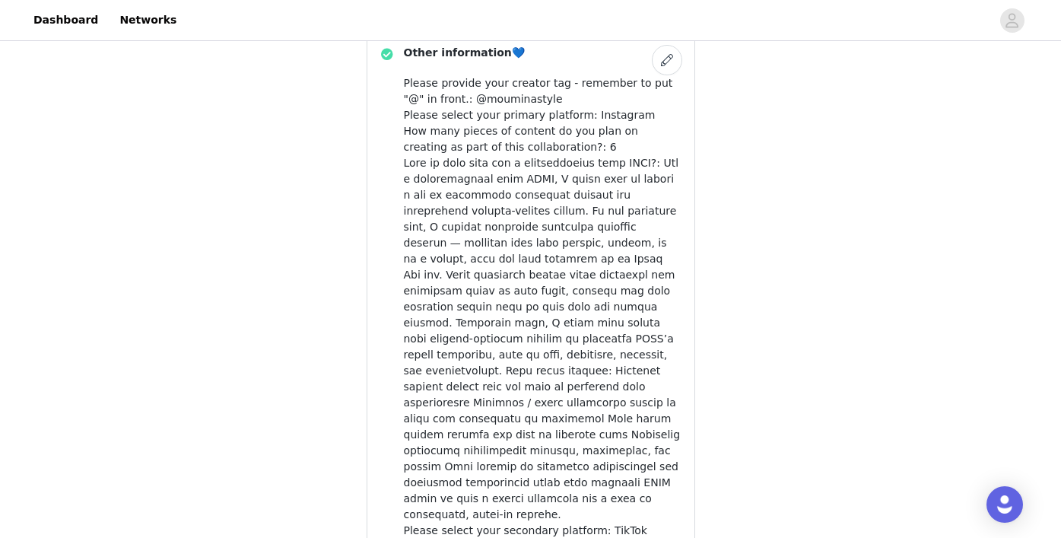
scroll to position [1075, 0]
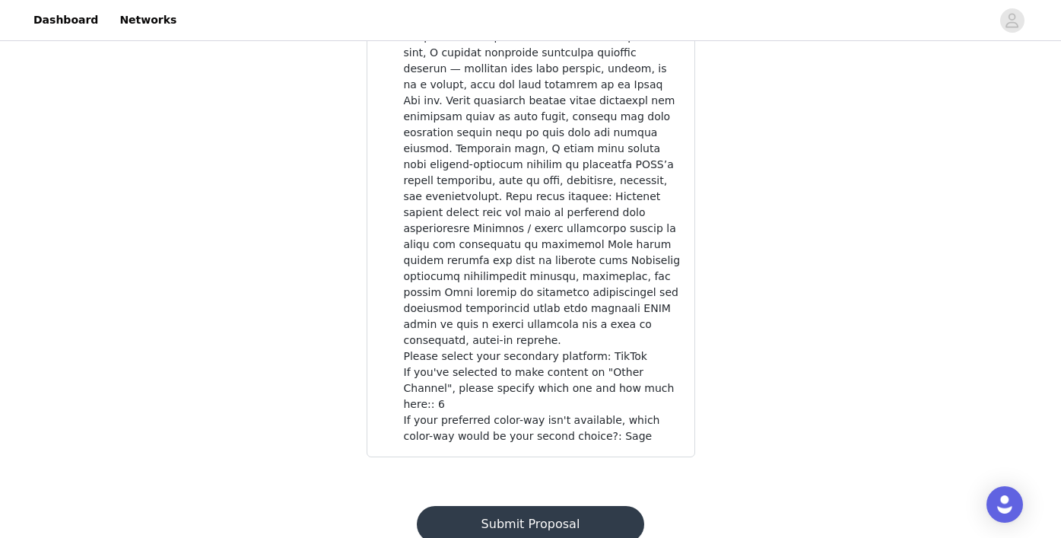
click at [574, 506] on button "Submit Proposal" at bounding box center [530, 524] width 227 height 37
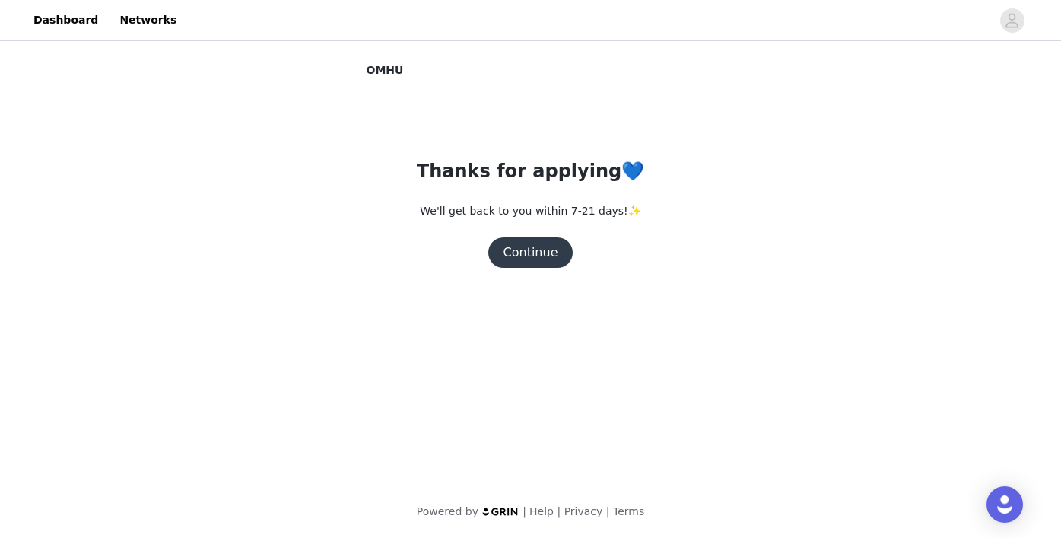
click at [548, 256] on button "Continue" at bounding box center [530, 252] width 85 height 30
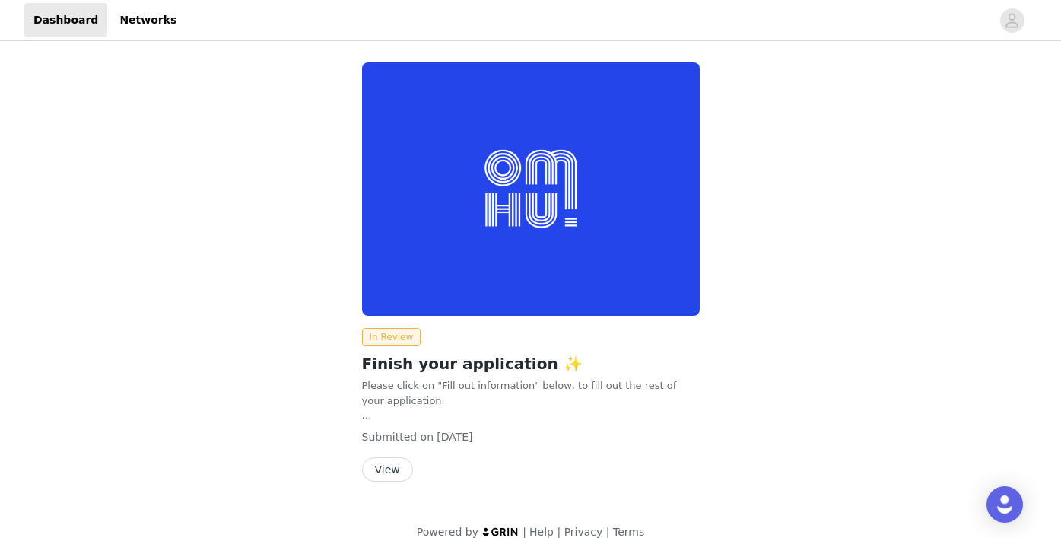
scroll to position [20, 0]
